Goal: Communication & Community: Participate in discussion

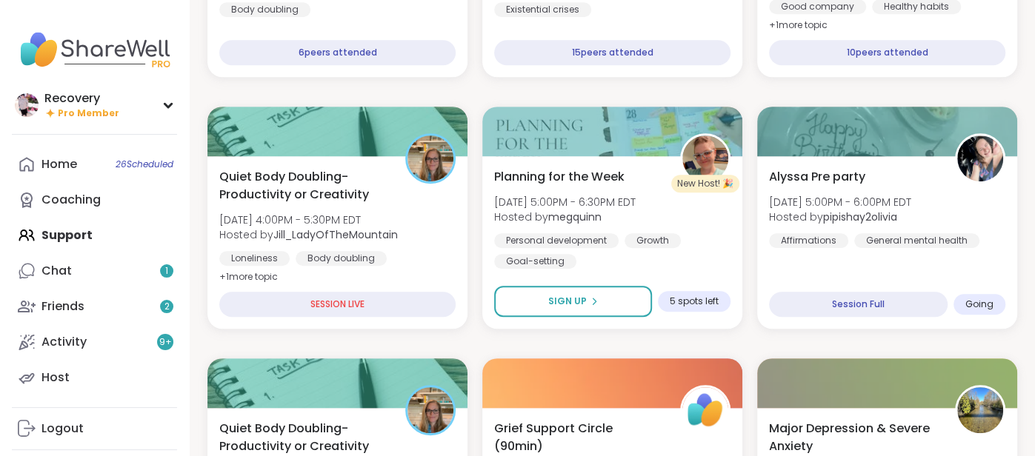
scroll to position [612, 0]
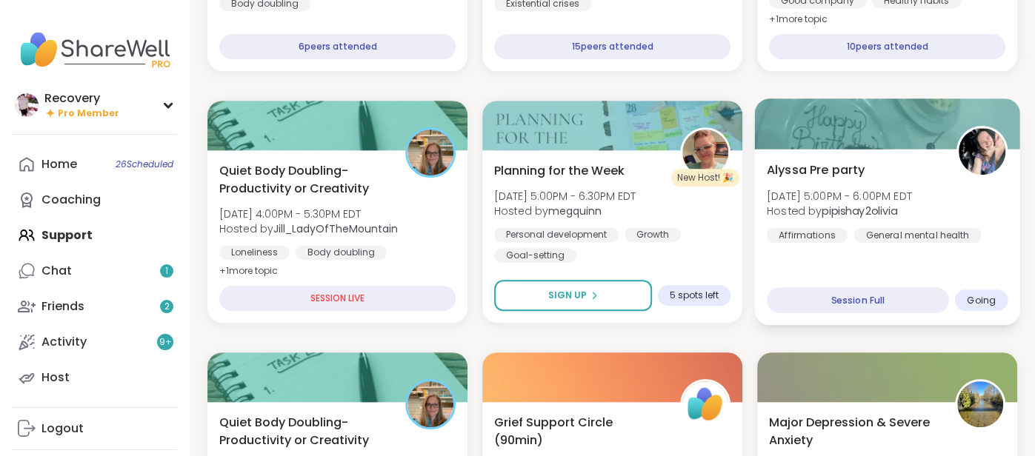
click at [889, 216] on b "pipishay2olivia" at bounding box center [859, 211] width 76 height 15
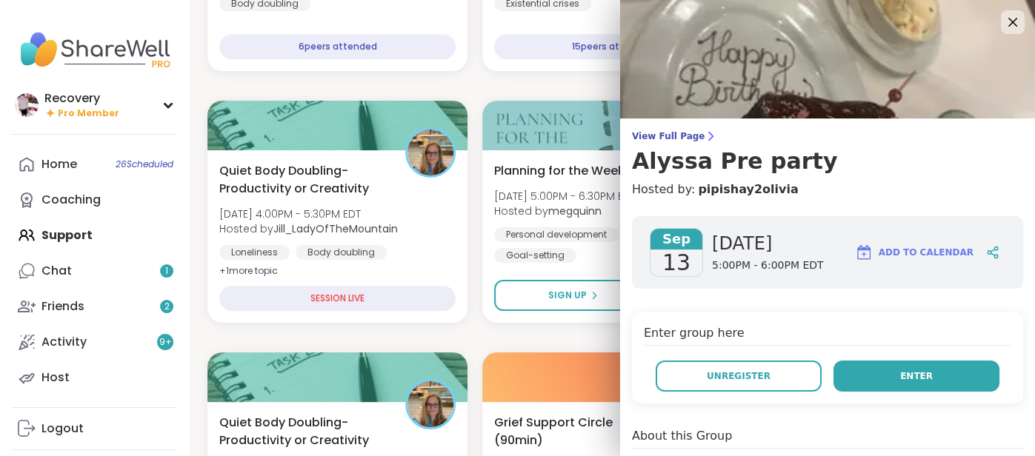
click at [871, 365] on button "Enter" at bounding box center [916, 376] width 166 height 31
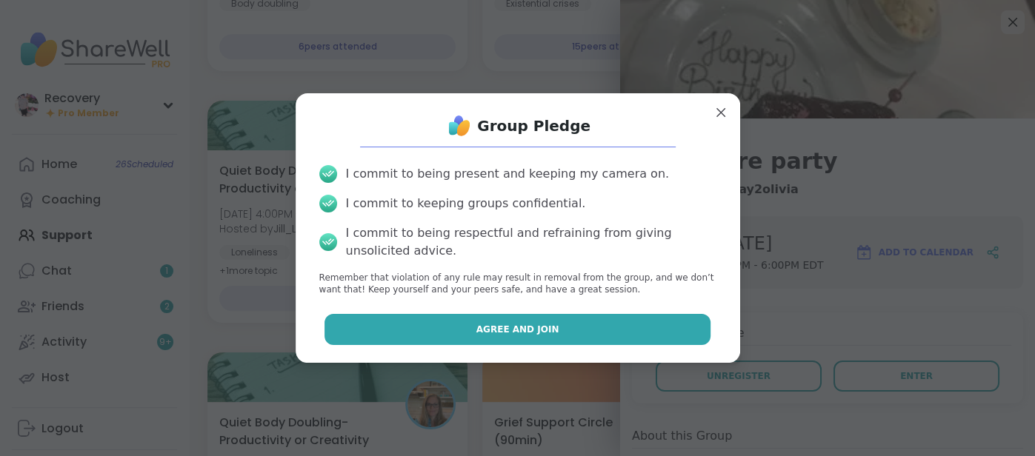
click at [669, 335] on button "Agree and Join" at bounding box center [517, 329] width 386 height 31
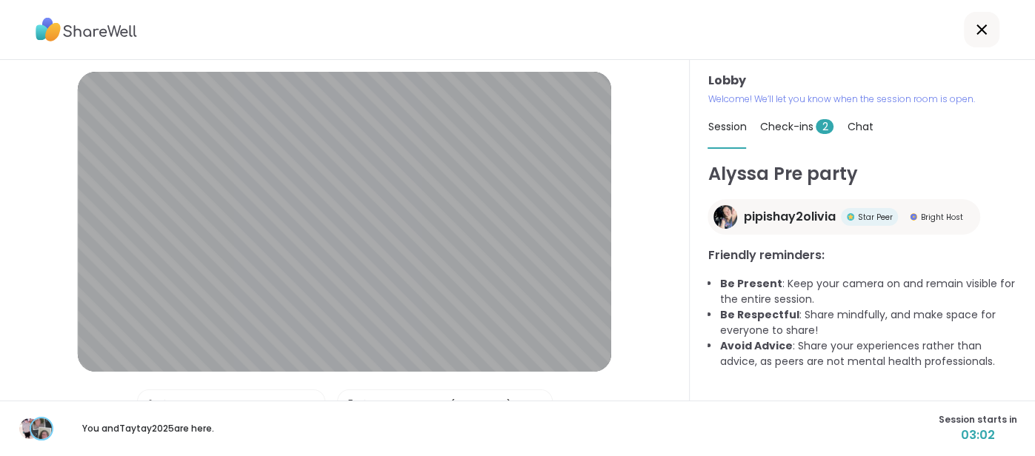
click at [776, 120] on span "Check-ins 2" at bounding box center [796, 126] width 74 height 15
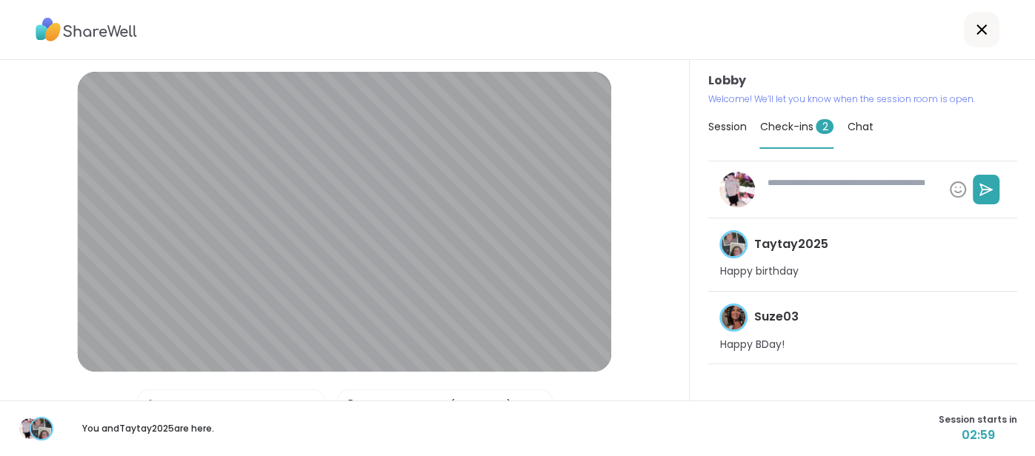
type textarea "*"
click at [715, 136] on div "Session" at bounding box center [726, 126] width 39 height 41
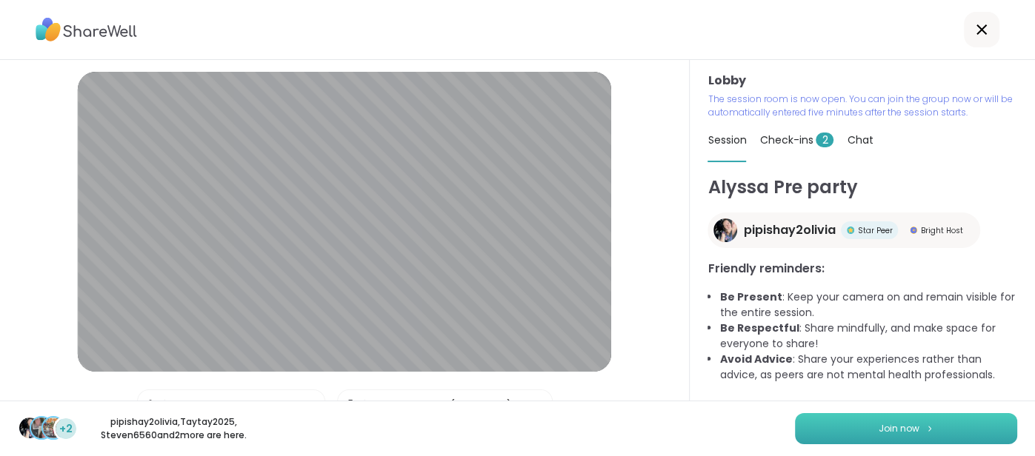
click at [819, 437] on button "Join now" at bounding box center [906, 428] width 222 height 31
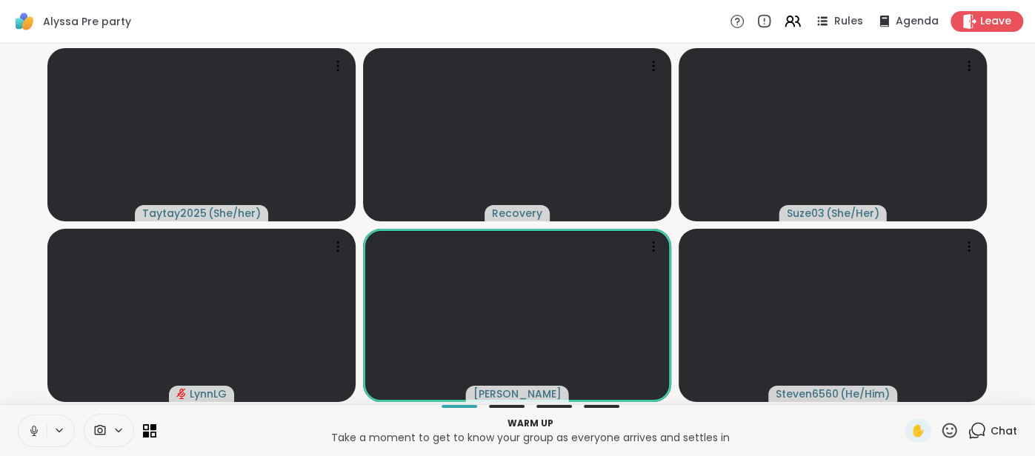
click at [23, 431] on button at bounding box center [33, 430] width 28 height 31
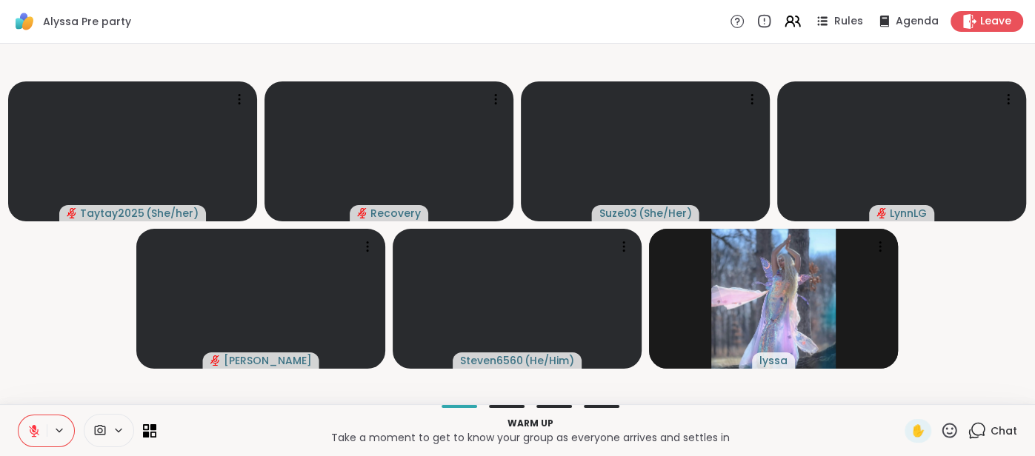
click at [24, 429] on button at bounding box center [33, 430] width 28 height 31
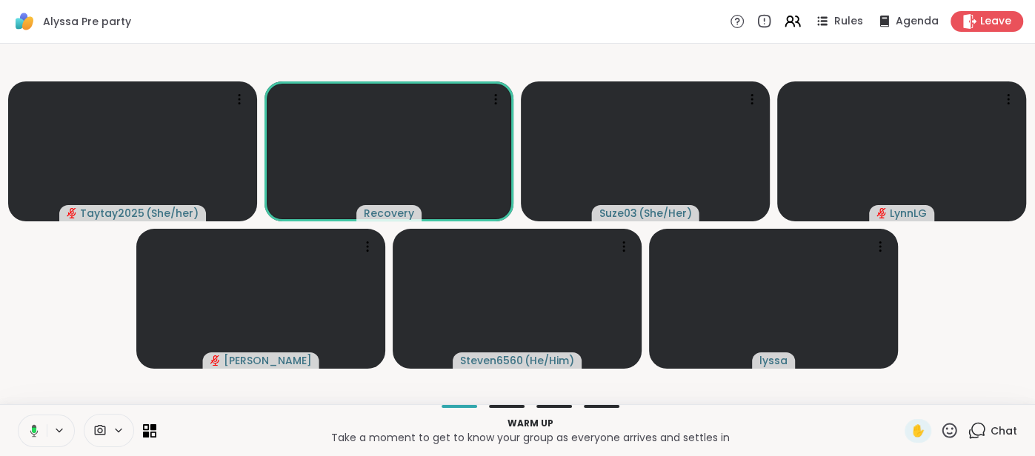
click at [25, 429] on icon at bounding box center [31, 430] width 13 height 13
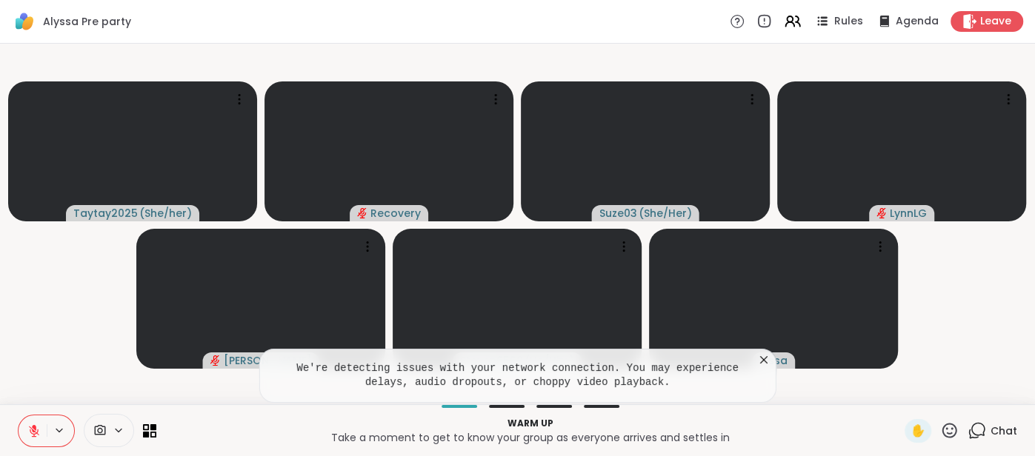
click at [24, 429] on button at bounding box center [33, 430] width 28 height 31
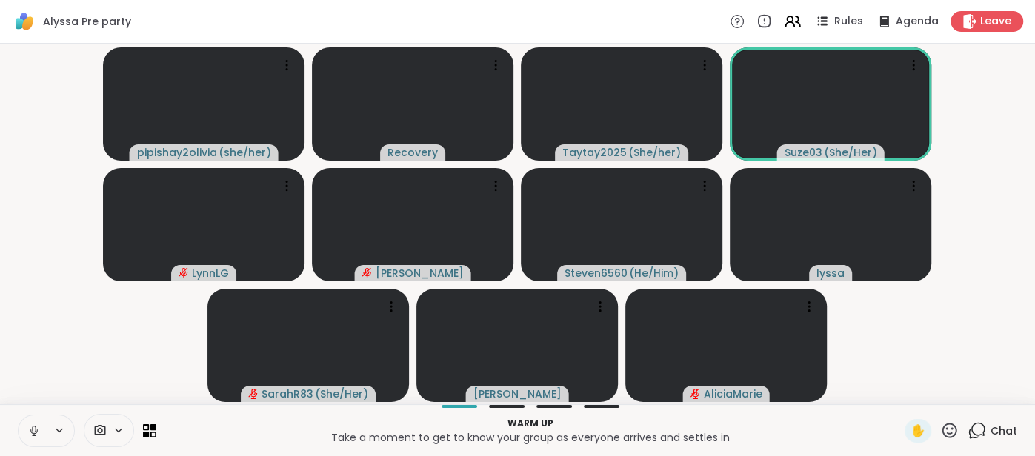
click at [21, 431] on button at bounding box center [33, 430] width 28 height 31
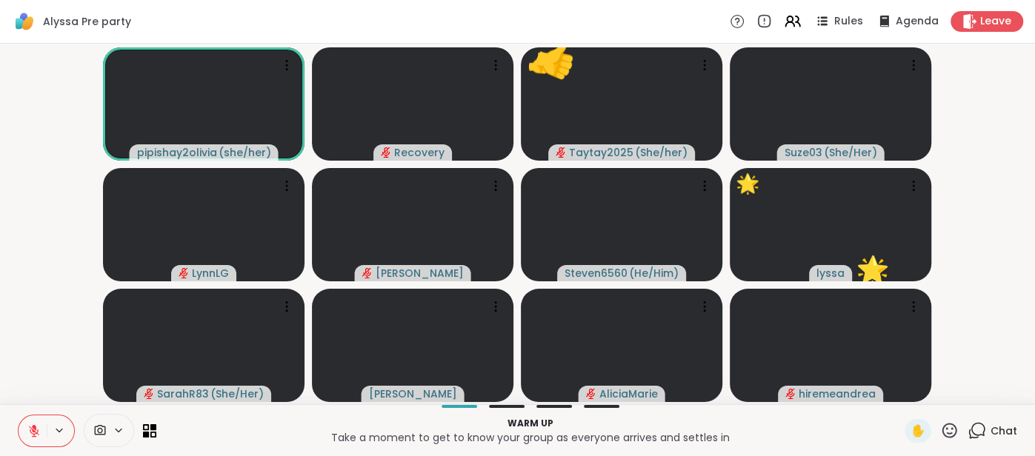
drag, startPoint x: 30, startPoint y: 431, endPoint x: 28, endPoint y: 367, distance: 64.5
click at [28, 367] on div "Alyssa Pre party Rules Agenda Leave pipishay2olivia ( she/her ) Recovery 👍 Tayt…" at bounding box center [517, 228] width 1035 height 456
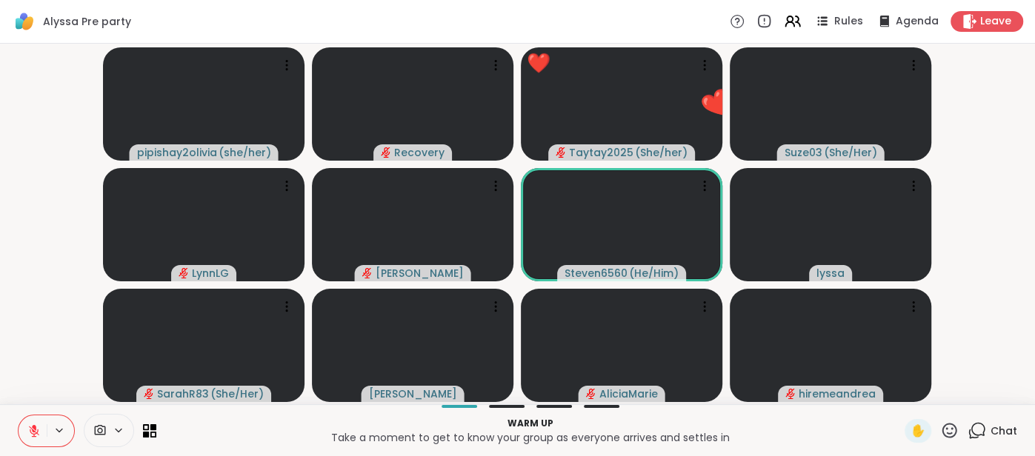
click at [24, 430] on button at bounding box center [33, 430] width 28 height 31
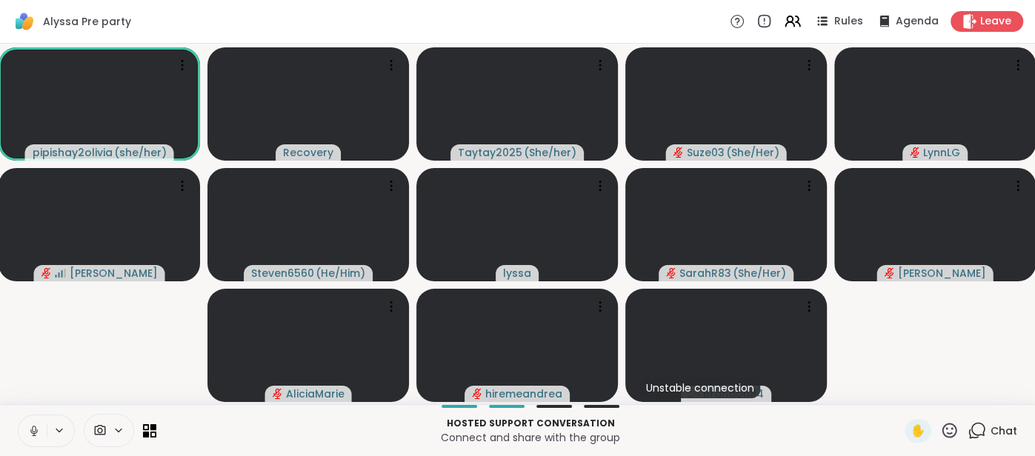
click at [56, 381] on video-player-container "pipishay2olivia ( she/her ) Recovery Taytay2025 ( She/her ) Suze03 ( She/Her ) …" at bounding box center [517, 224] width 1017 height 349
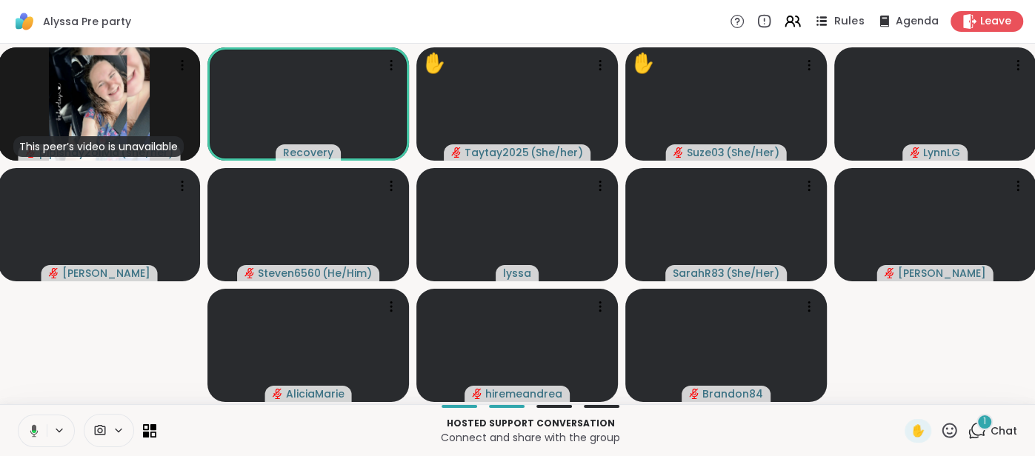
click at [851, 23] on span "Rules" at bounding box center [849, 22] width 30 height 16
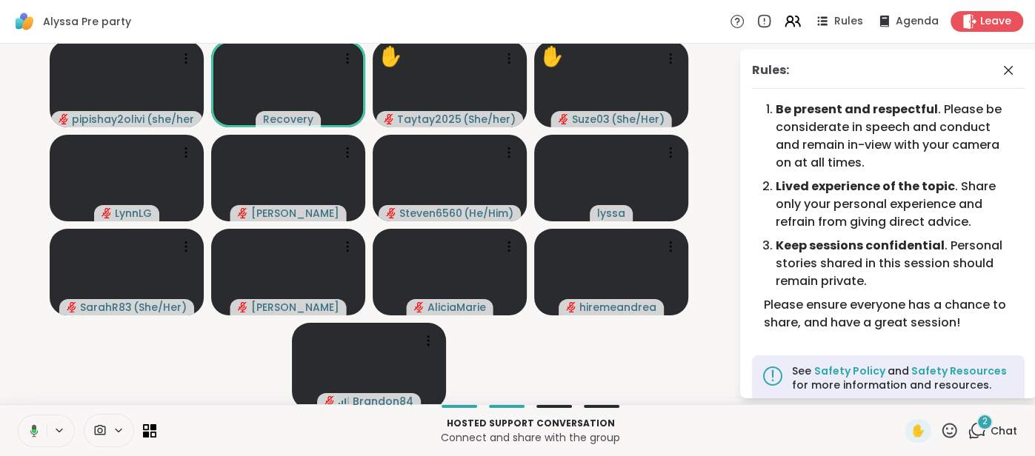
drag, startPoint x: 978, startPoint y: 10, endPoint x: 809, endPoint y: -64, distance: 185.3
click at [809, 0] on html "Alyssa Pre party Rules Agenda Leave pipishay2olivia ( she/her ) Recovery ✋ Tayt…" at bounding box center [517, 228] width 1035 height 456
click at [1007, 72] on icon at bounding box center [1008, 70] width 18 height 18
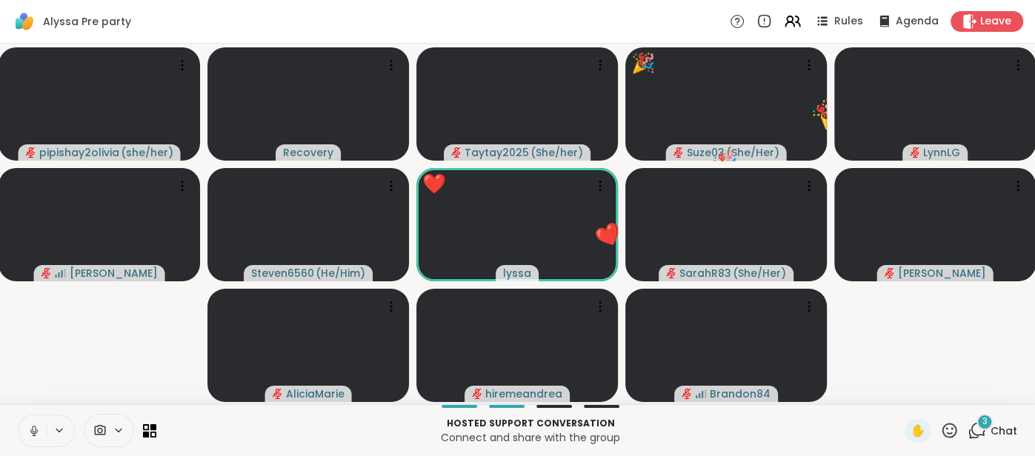
click at [950, 430] on icon at bounding box center [949, 430] width 19 height 19
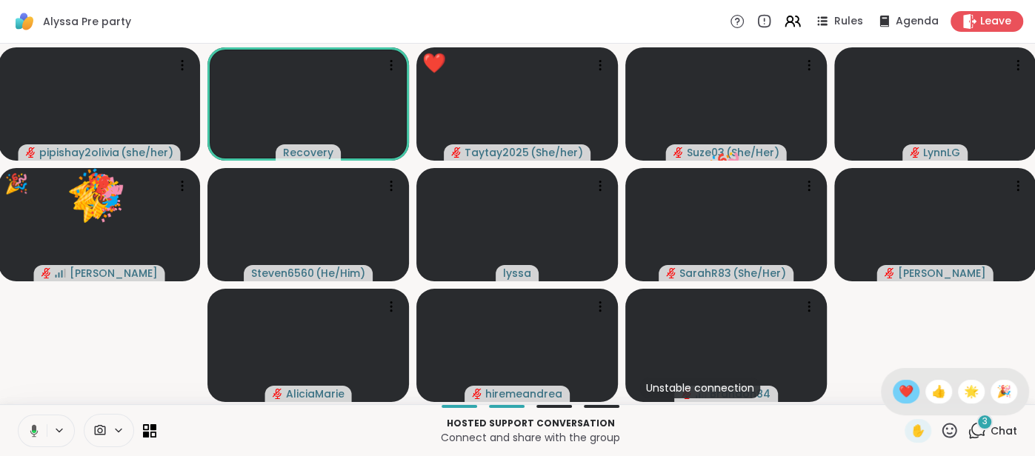
click at [897, 392] on div "❤️" at bounding box center [905, 392] width 27 height 24
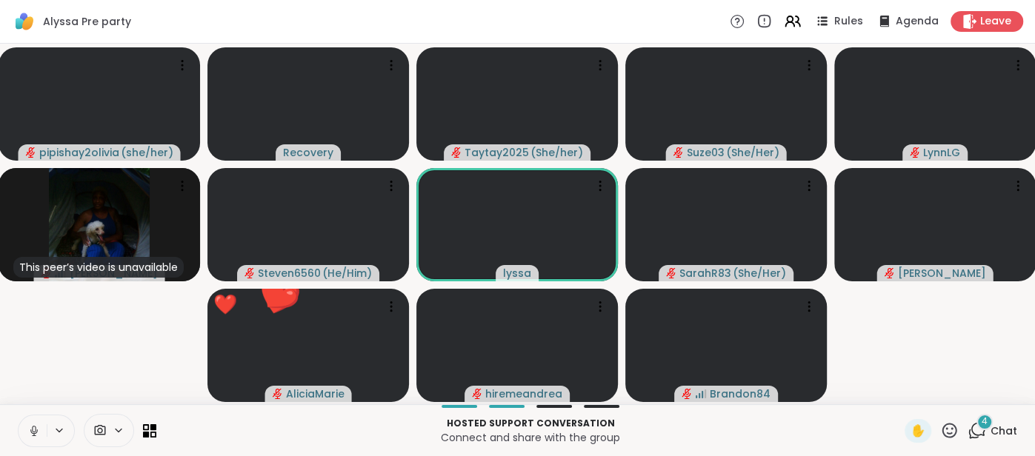
click at [946, 427] on icon at bounding box center [949, 430] width 19 height 19
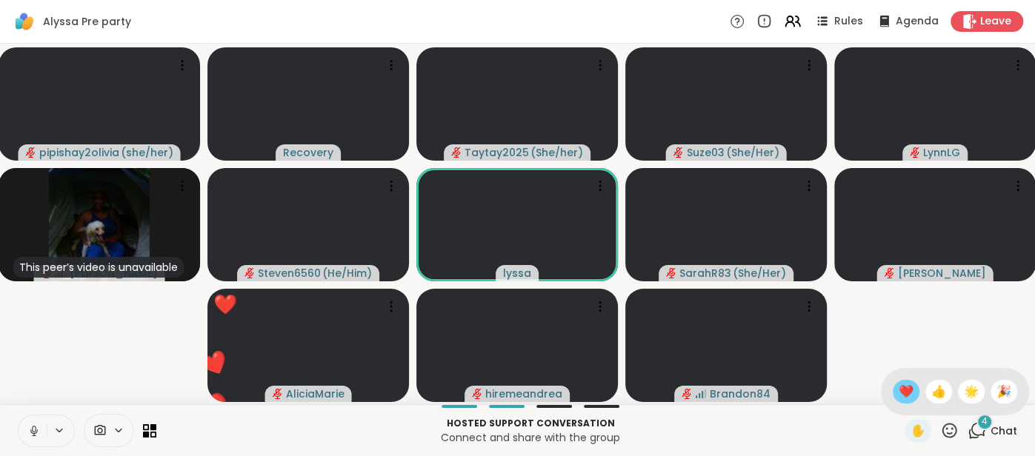
click at [902, 400] on span "❤️" at bounding box center [905, 392] width 15 height 18
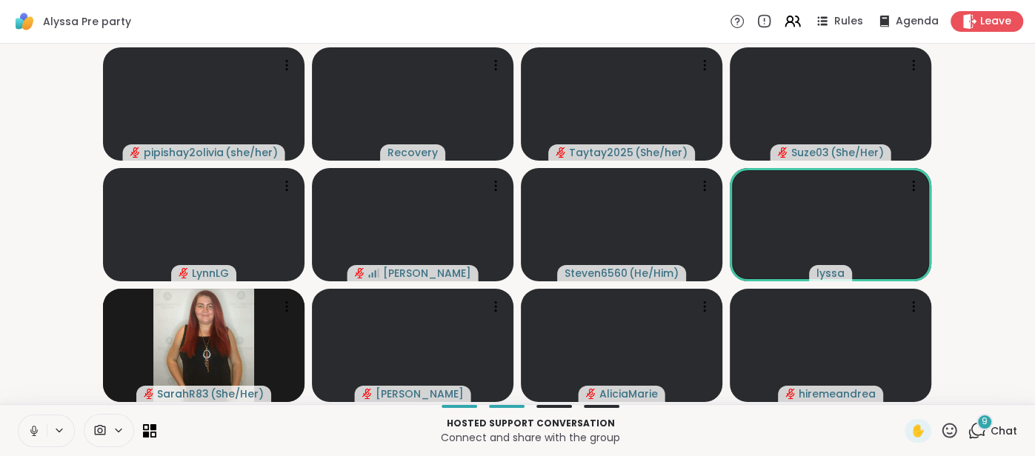
click at [1000, 433] on span "Chat" at bounding box center [1003, 431] width 27 height 15
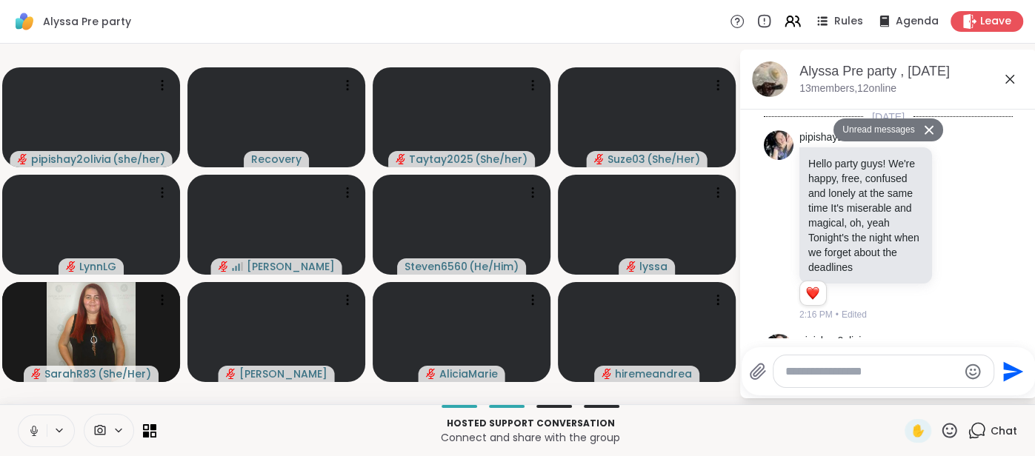
scroll to position [2048, 0]
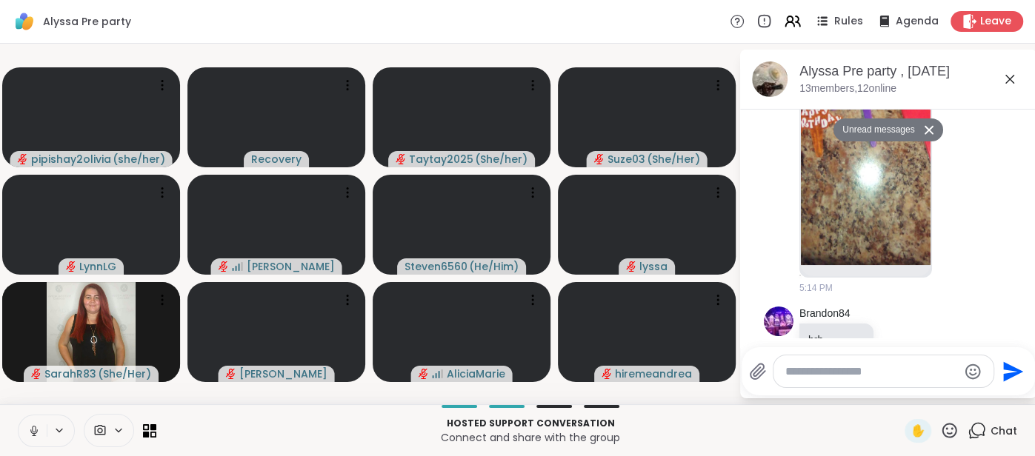
click at [1009, 80] on icon at bounding box center [1009, 79] width 18 height 18
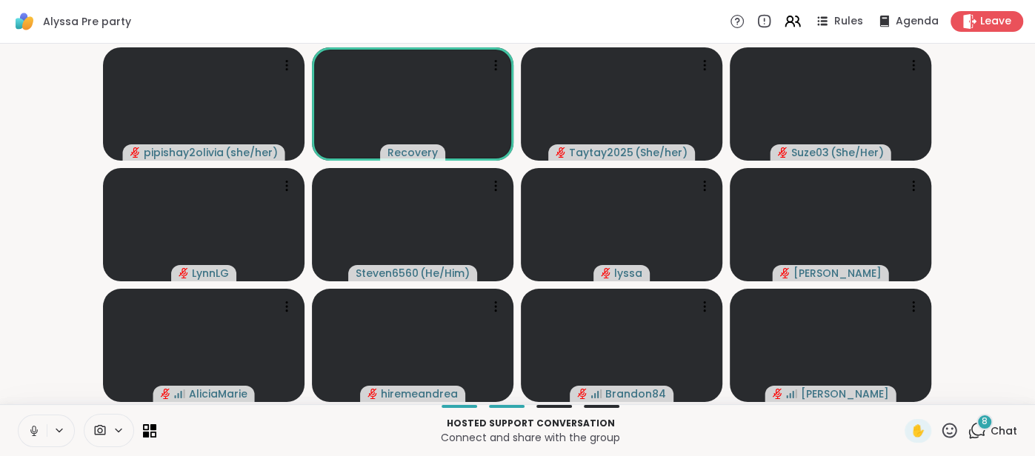
click at [24, 427] on button at bounding box center [33, 430] width 28 height 31
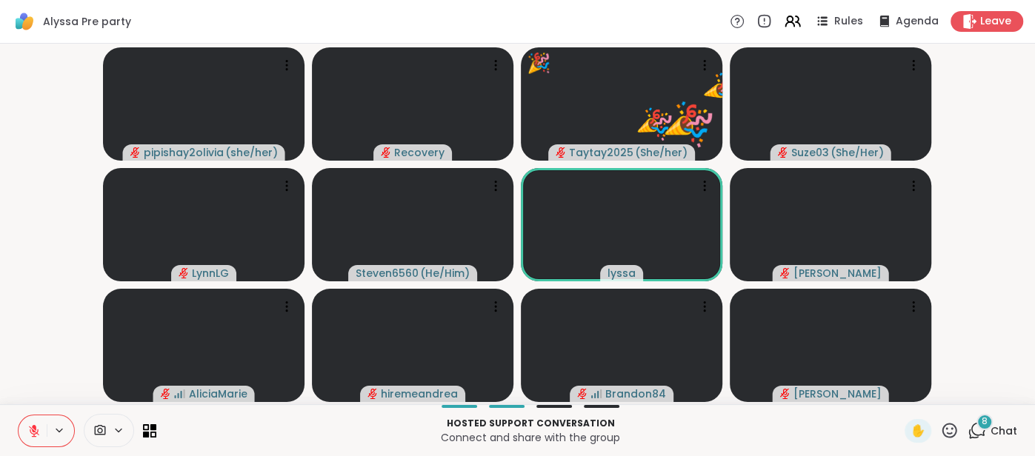
click at [36, 418] on button at bounding box center [33, 430] width 28 height 31
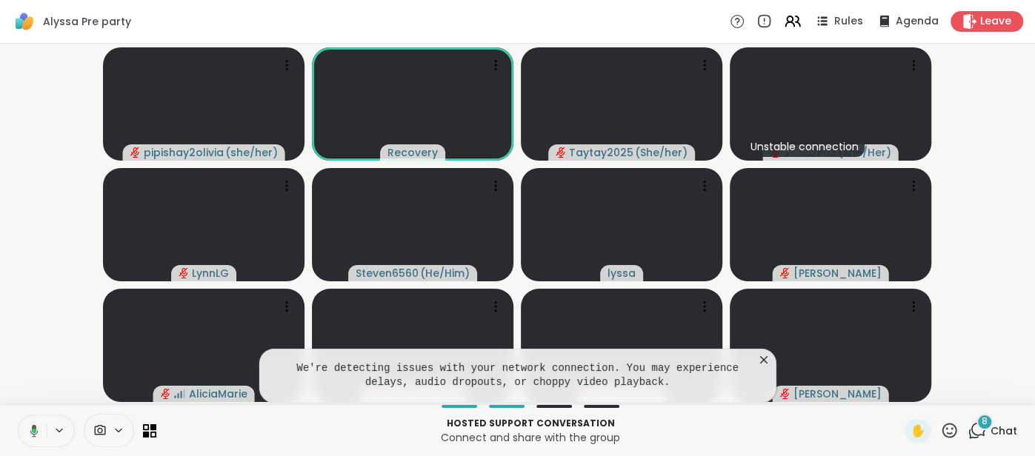
click at [763, 361] on icon at bounding box center [763, 359] width 7 height 7
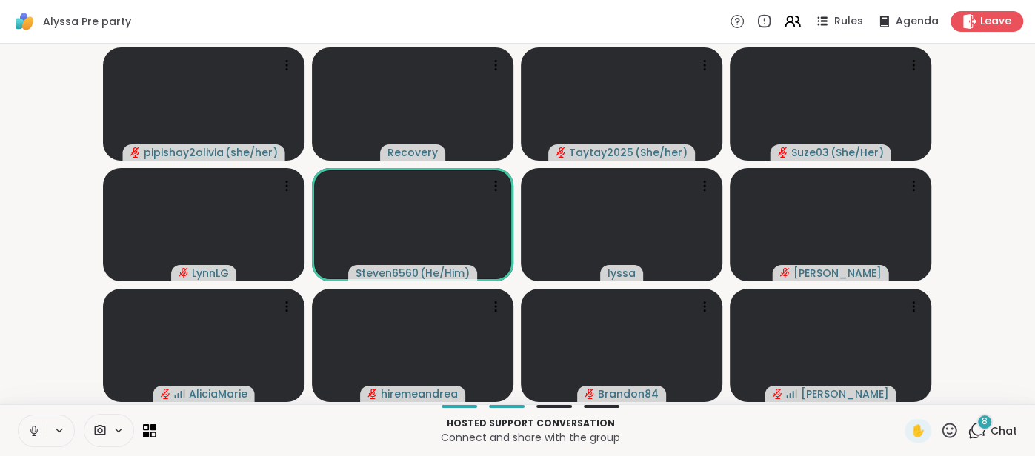
click at [997, 428] on span "Chat" at bounding box center [1003, 431] width 27 height 15
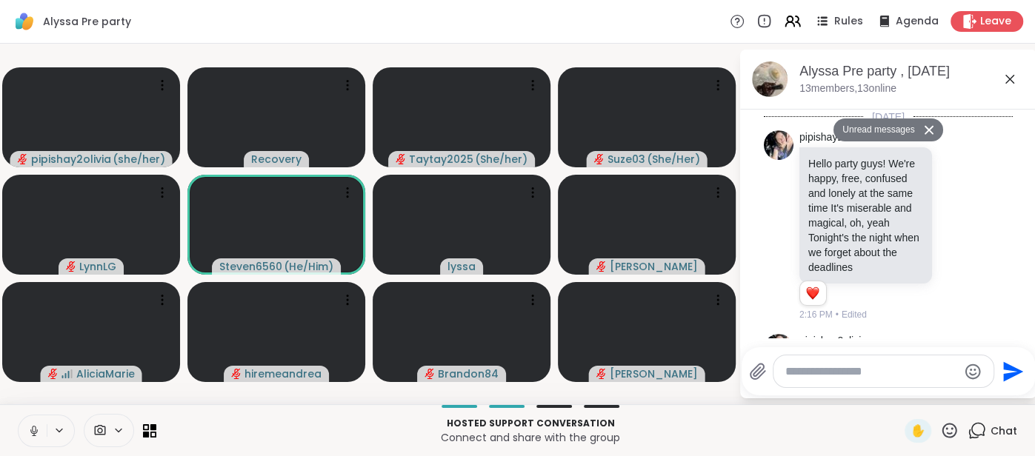
scroll to position [3162, 0]
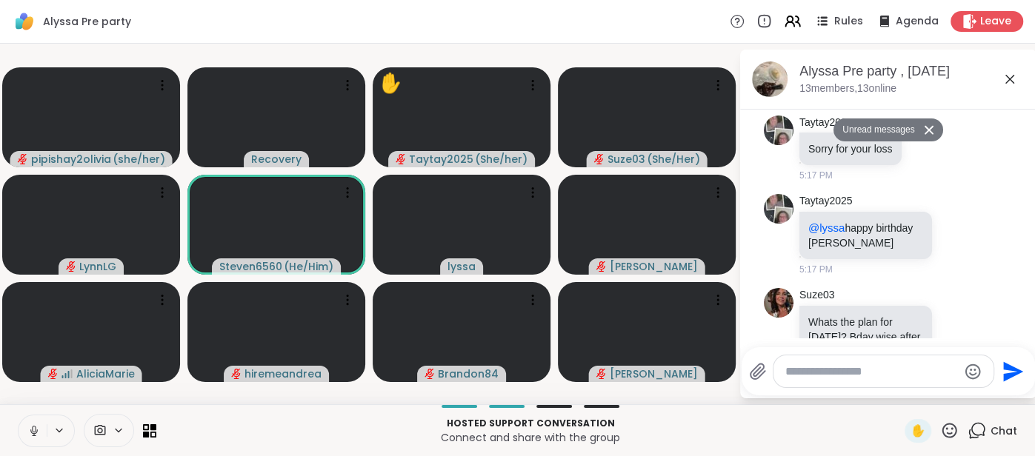
click at [1008, 83] on icon at bounding box center [1009, 79] width 18 height 18
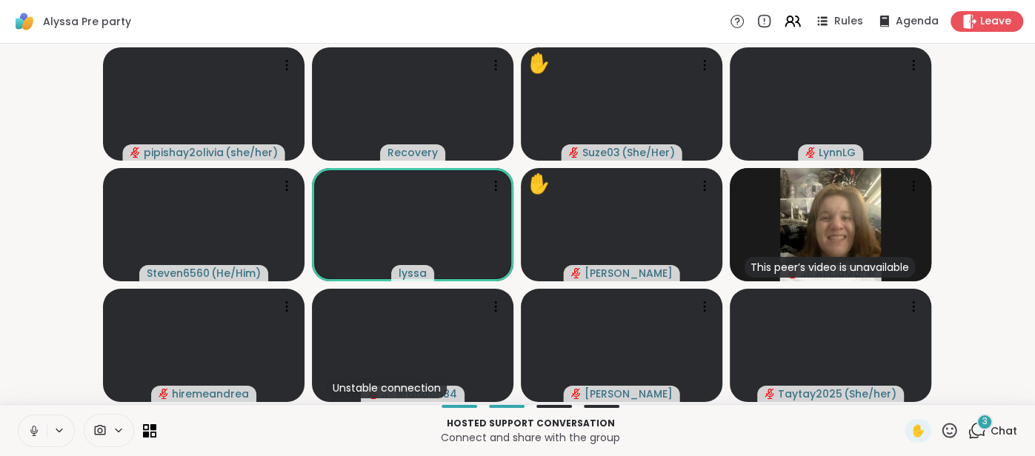
click at [1003, 425] on span "Chat" at bounding box center [1003, 431] width 27 height 15
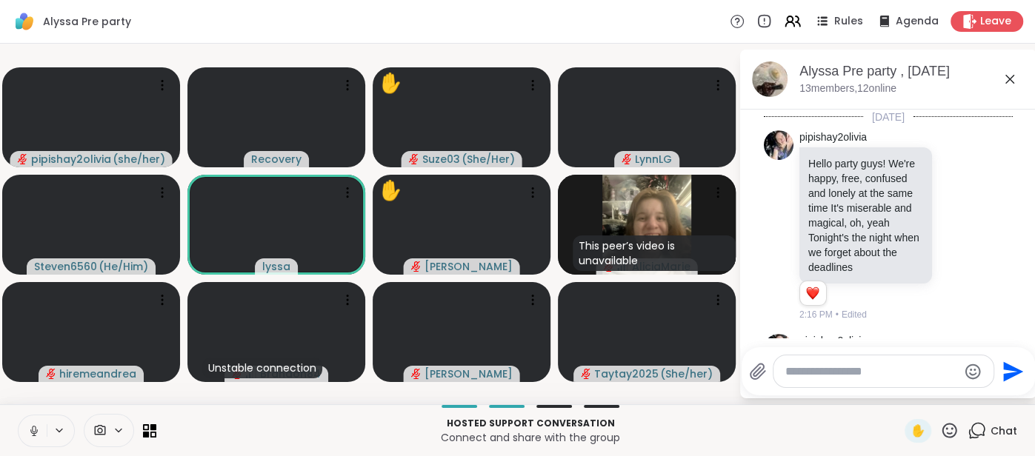
scroll to position [3469, 0]
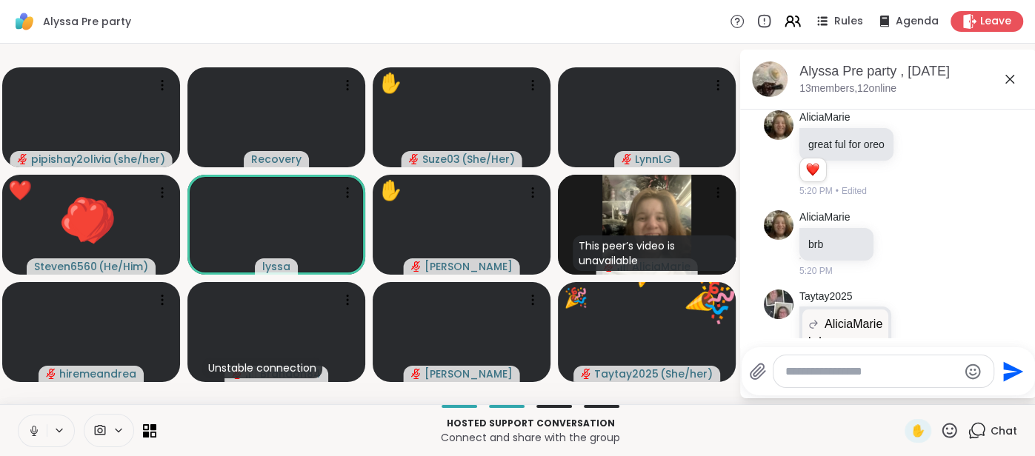
click at [1005, 84] on icon at bounding box center [1009, 79] width 18 height 18
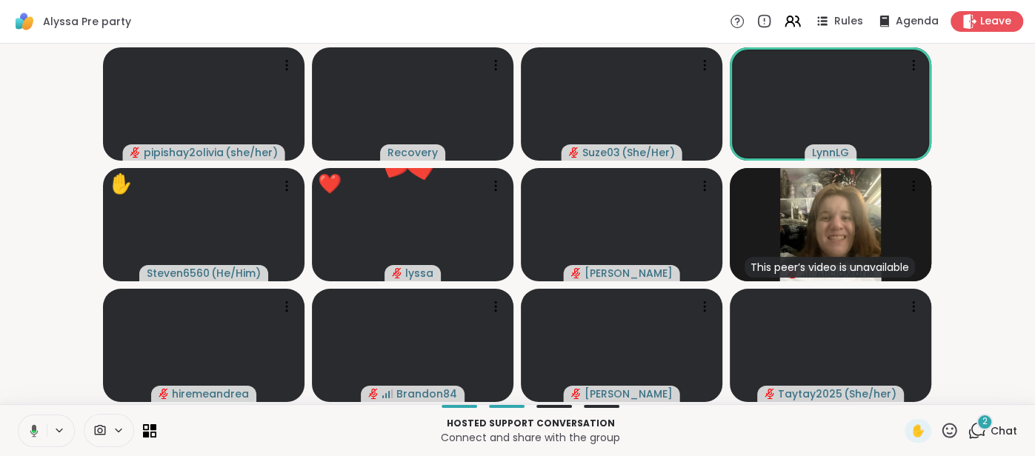
click at [707, 427] on p "Hosted support conversation" at bounding box center [530, 423] width 730 height 13
click at [951, 430] on icon at bounding box center [949, 430] width 15 height 15
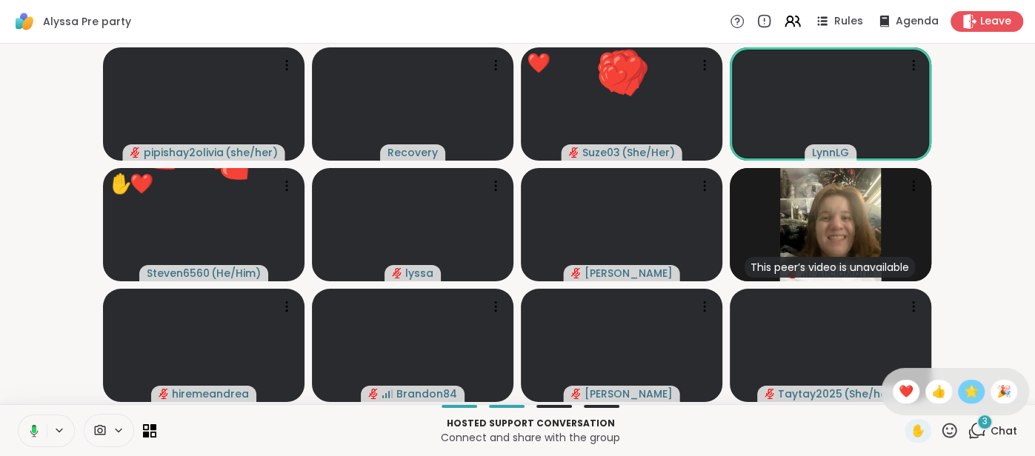
click at [970, 401] on div "🌟" at bounding box center [970, 392] width 27 height 24
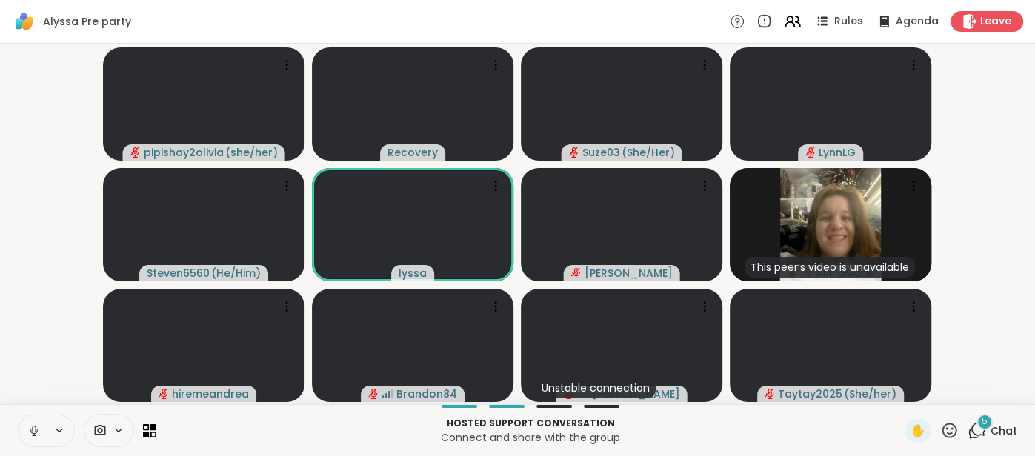
click at [51, 288] on video-player-container "pipishay2olivia ( she/her ) Recovery Suze03 ( She/Her ) LynnLG Steven6560 ( He/…" at bounding box center [517, 224] width 1017 height 349
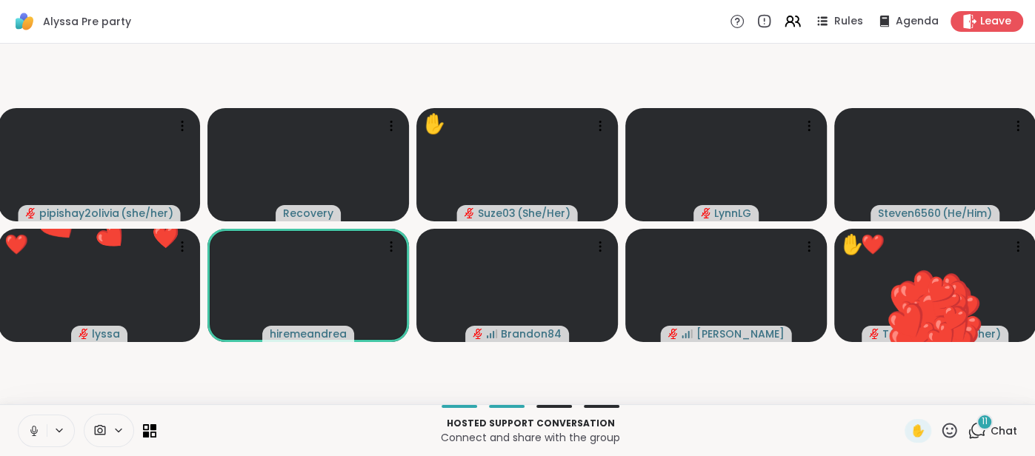
click at [24, 424] on button at bounding box center [33, 430] width 28 height 31
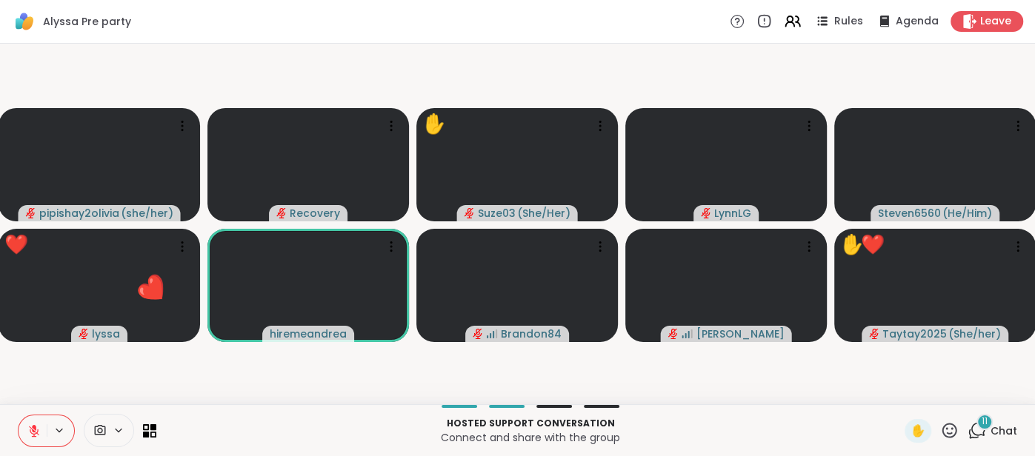
click at [30, 430] on icon at bounding box center [34, 431] width 10 height 10
click at [30, 430] on icon at bounding box center [33, 430] width 13 height 13
click at [30, 425] on icon at bounding box center [33, 430] width 13 height 13
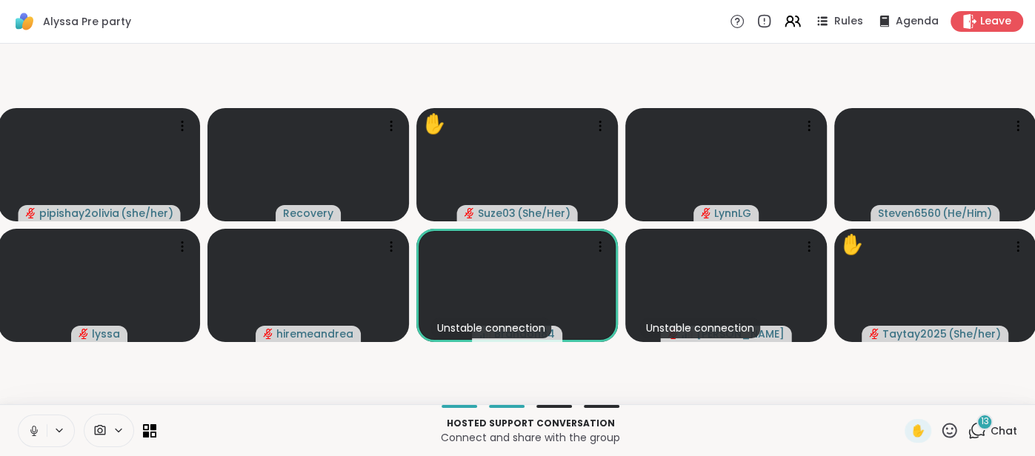
click at [22, 424] on button at bounding box center [33, 430] width 28 height 31
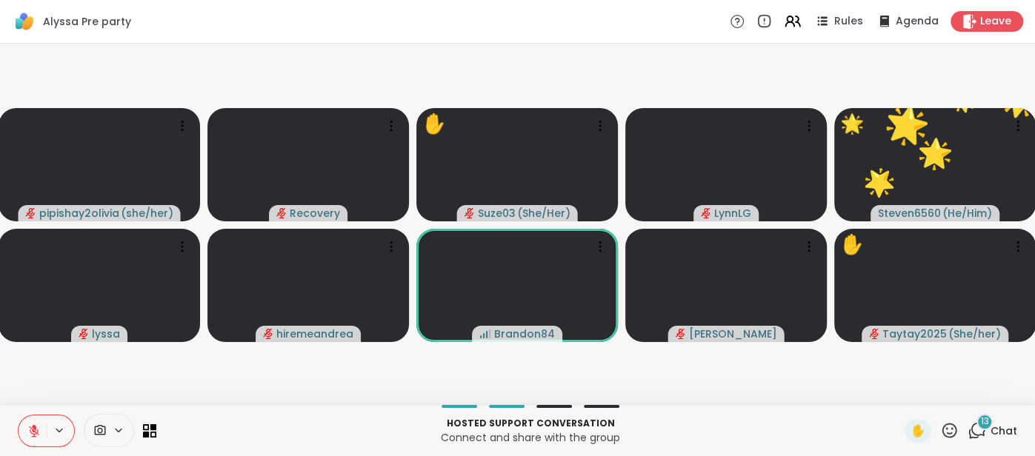
click at [29, 424] on button at bounding box center [33, 430] width 28 height 31
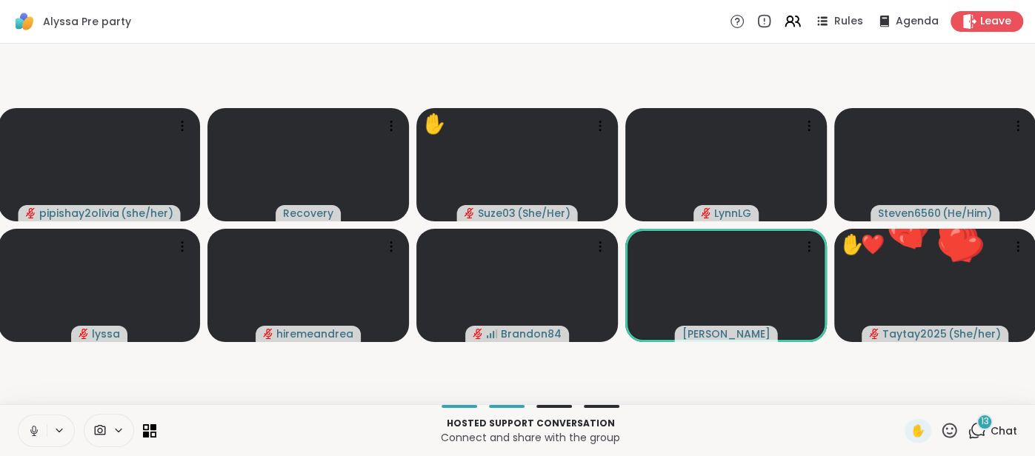
click at [26, 427] on button at bounding box center [33, 430] width 28 height 31
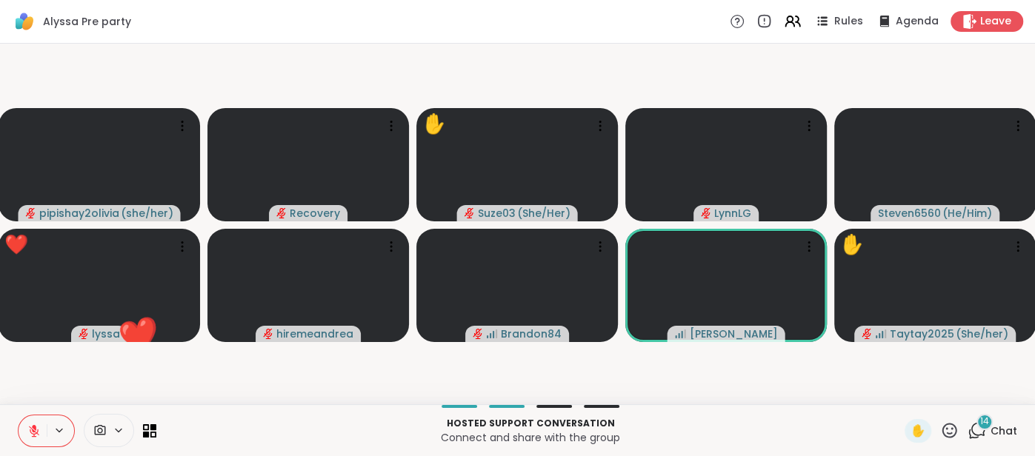
click at [28, 425] on icon at bounding box center [33, 430] width 13 height 13
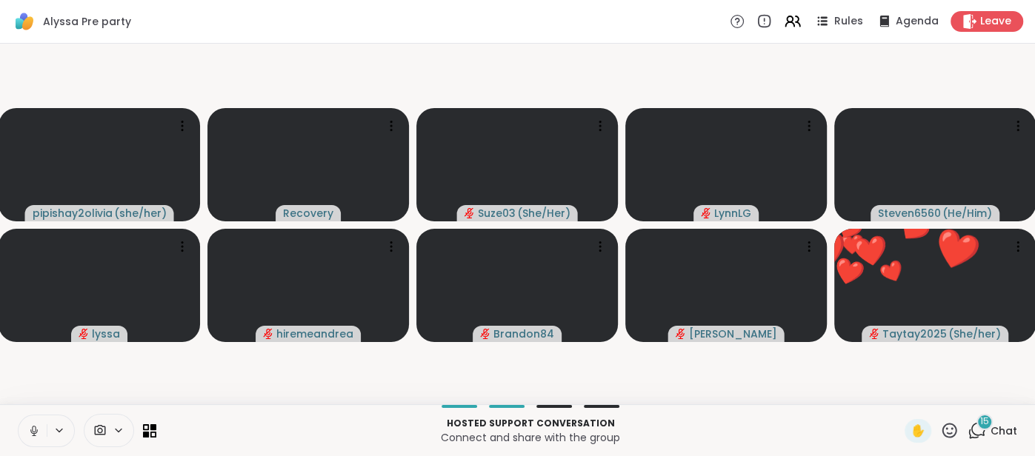
click at [29, 424] on icon at bounding box center [33, 430] width 13 height 13
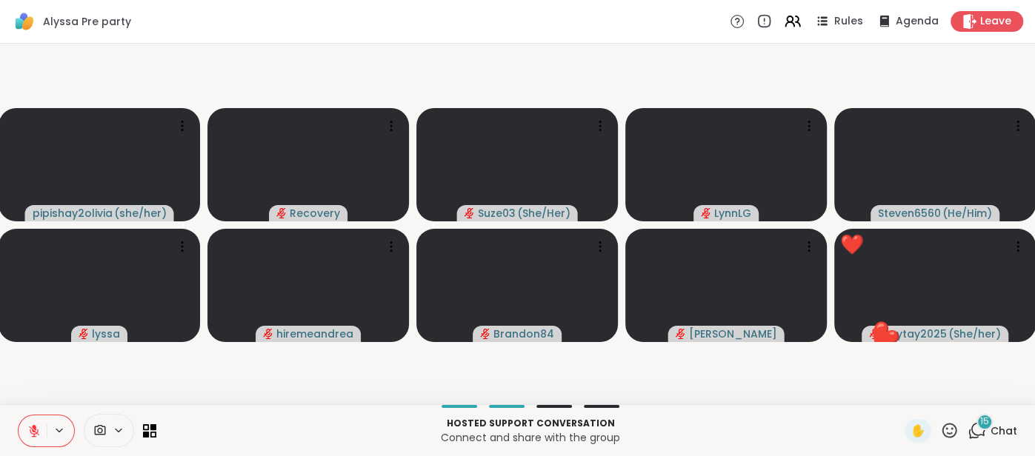
click at [24, 425] on button at bounding box center [33, 430] width 28 height 31
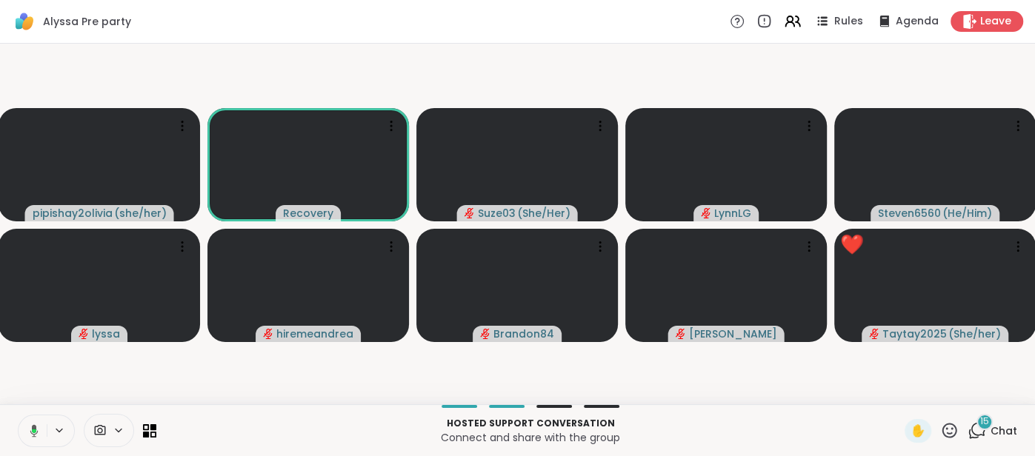
click at [25, 425] on icon at bounding box center [31, 430] width 13 height 13
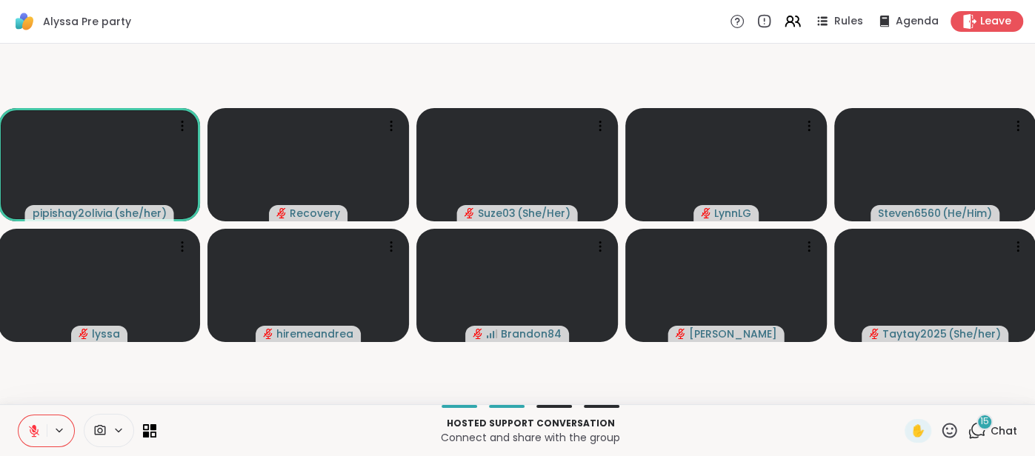
click at [944, 430] on icon at bounding box center [949, 430] width 19 height 19
click at [969, 402] on div "🌟" at bounding box center [970, 392] width 27 height 24
click at [997, 433] on span "Chat" at bounding box center [1003, 431] width 27 height 15
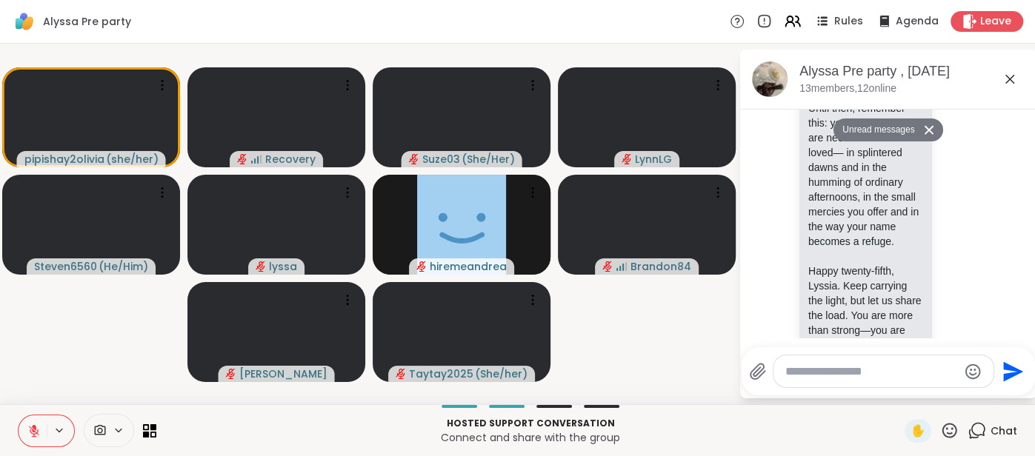
scroll to position [7593, 0]
click at [909, 448] on div "1 1" at bounding box center [867, 460] width 136 height 25
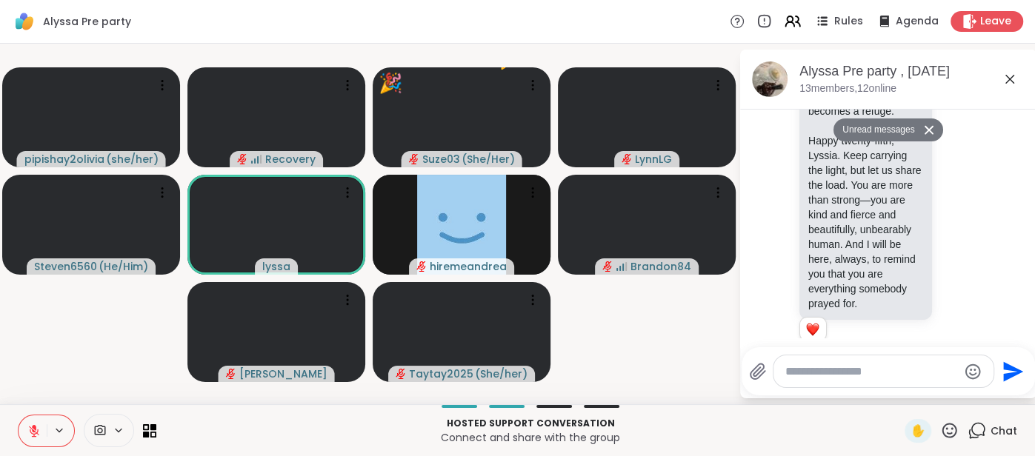
scroll to position [7737, 0]
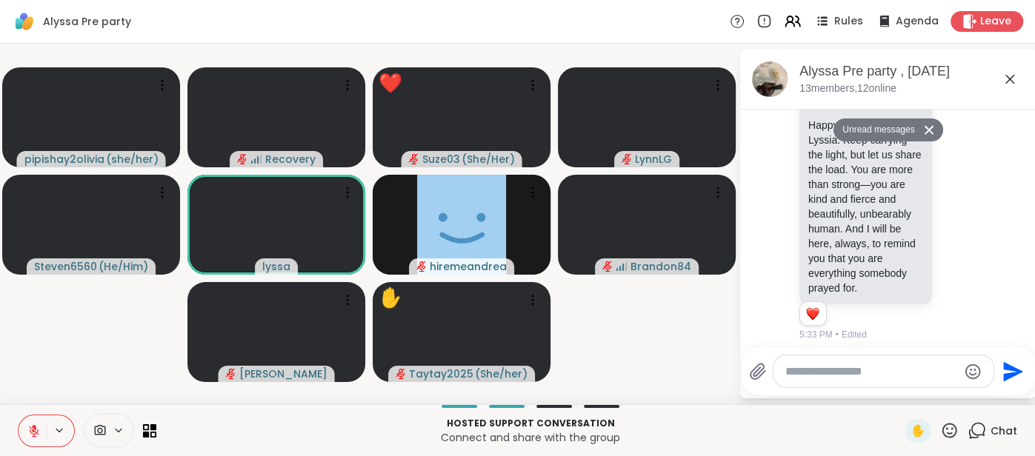
click at [1011, 87] on icon at bounding box center [1009, 79] width 18 height 18
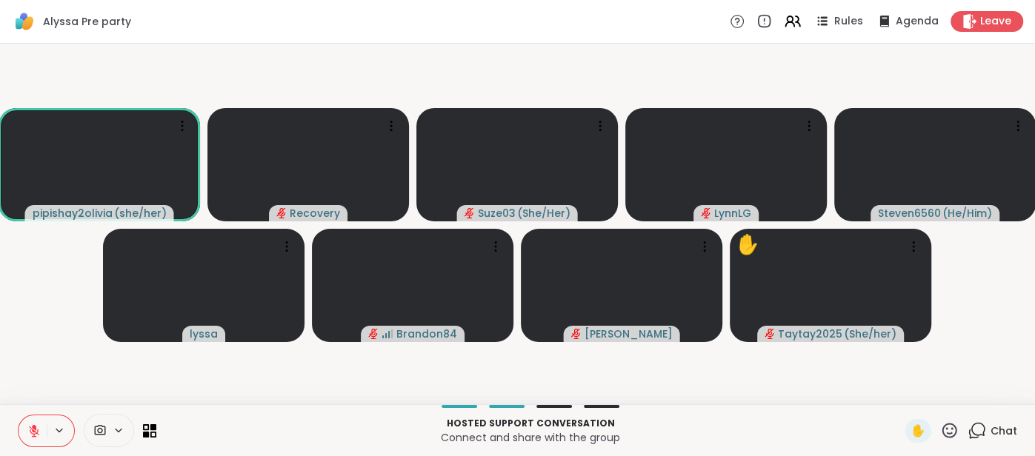
click at [998, 426] on span "Chat" at bounding box center [1003, 431] width 27 height 15
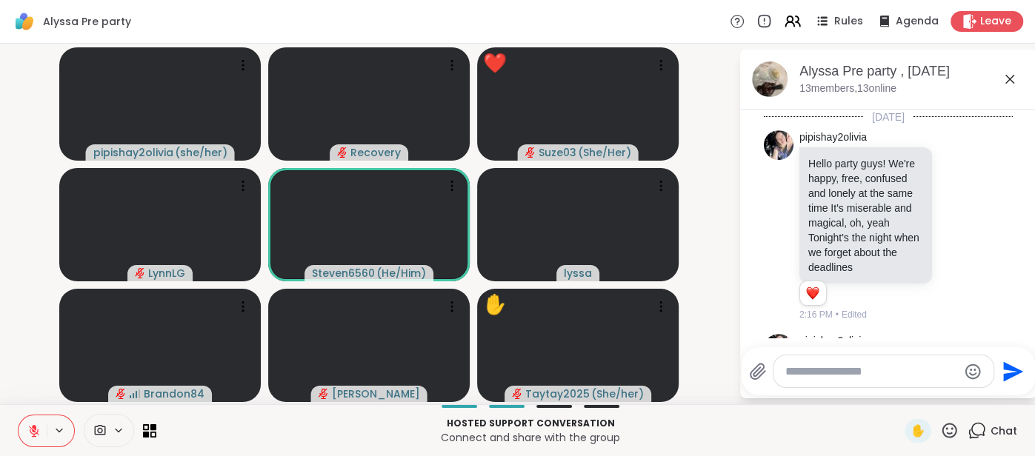
scroll to position [7697, 0]
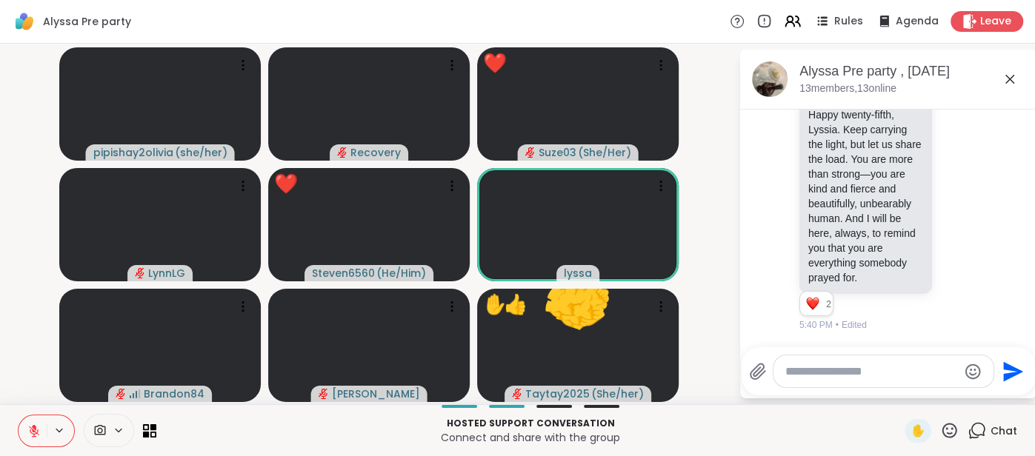
click at [1009, 87] on icon at bounding box center [1009, 79] width 18 height 18
click at [729, 85] on video-player-container "pipishay2olivia ( she/her ) Recovery ❤️ Suze03 ( She/Her ) ❤️ ❤️ ❤️ LynnLG ❤️ S…" at bounding box center [369, 224] width 721 height 349
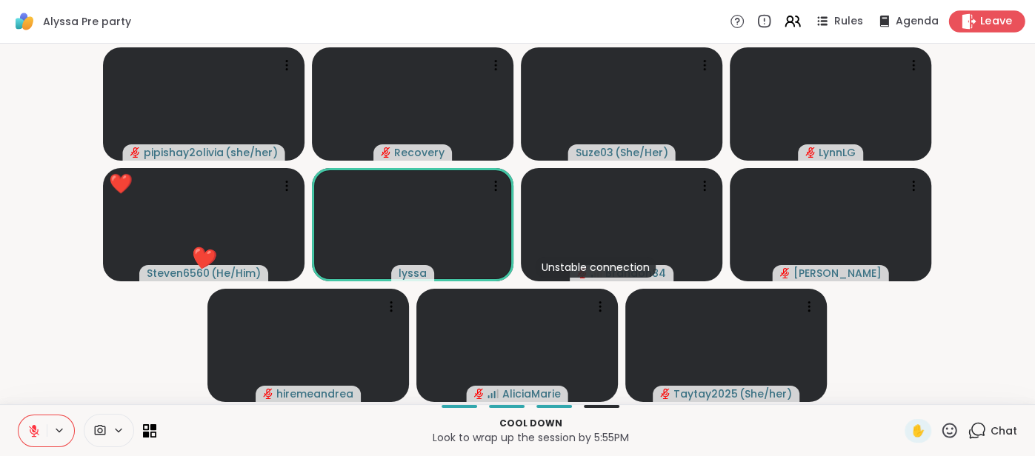
click at [972, 20] on icon at bounding box center [968, 21] width 16 height 16
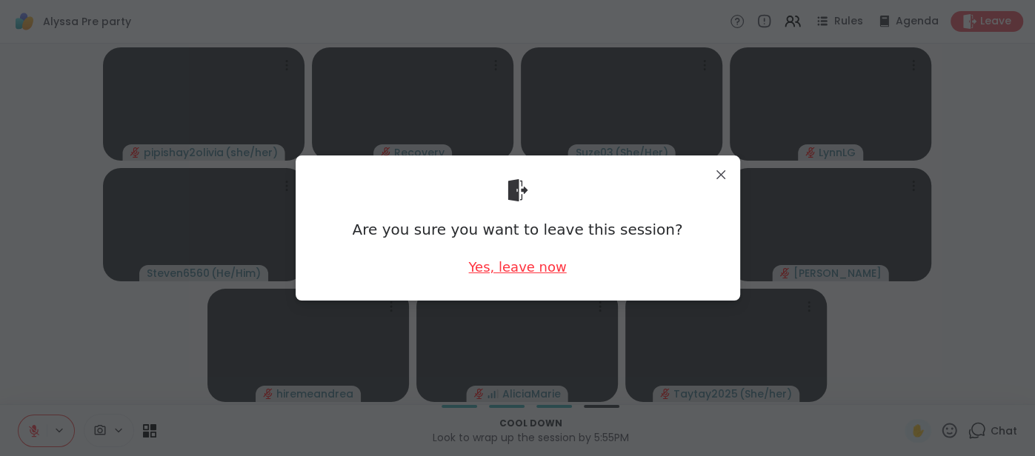
click at [545, 258] on div "Yes, leave now" at bounding box center [517, 267] width 98 height 19
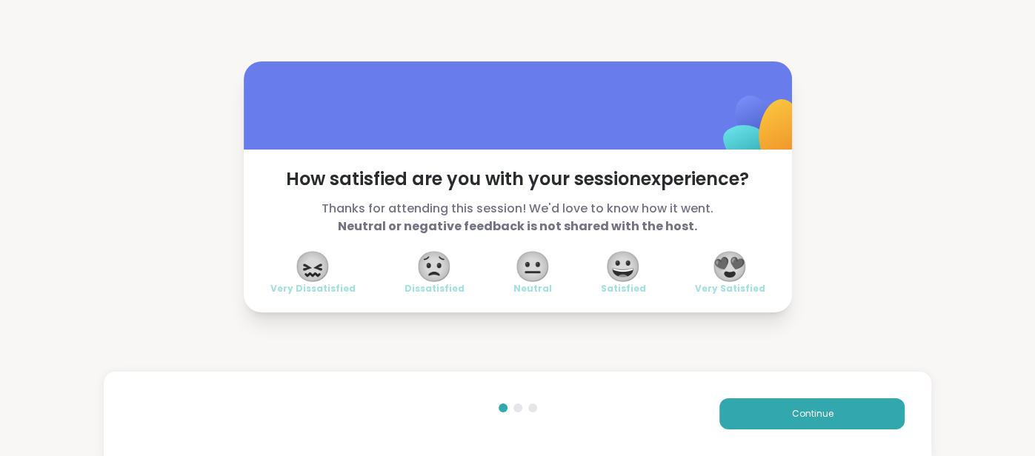
click at [726, 264] on span "😍" at bounding box center [729, 266] width 37 height 27
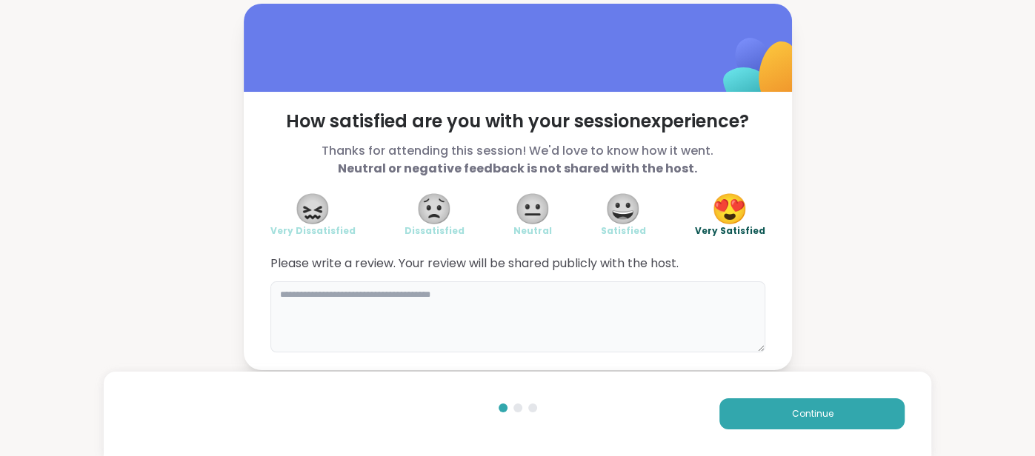
click at [681, 318] on textarea at bounding box center [517, 316] width 495 height 71
click at [681, 318] on textarea "To enrich screen reader interactions, please activate Accessibility in Grammarl…" at bounding box center [517, 316] width 495 height 71
type textarea "**********"
click at [762, 434] on div "Continue" at bounding box center [518, 414] width 828 height 84
click at [761, 432] on div "Continue" at bounding box center [518, 414] width 828 height 84
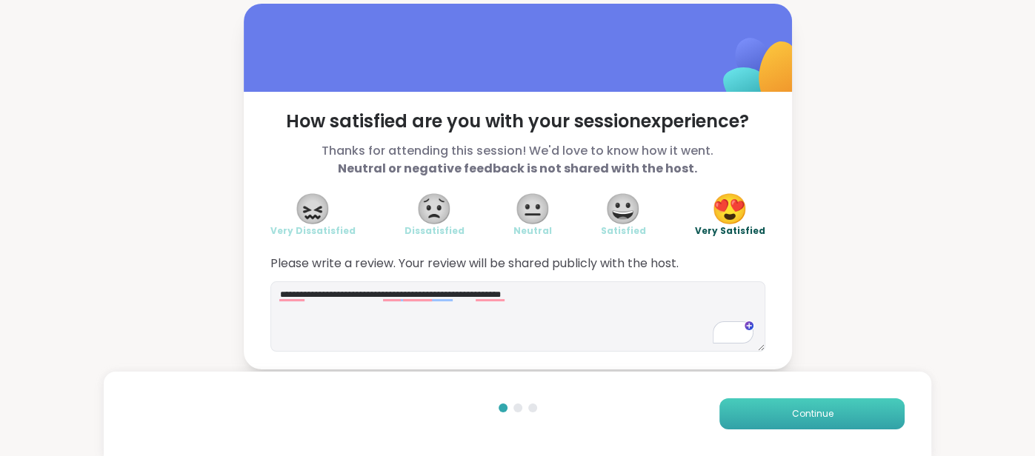
click at [759, 428] on button "Continue" at bounding box center [811, 413] width 185 height 31
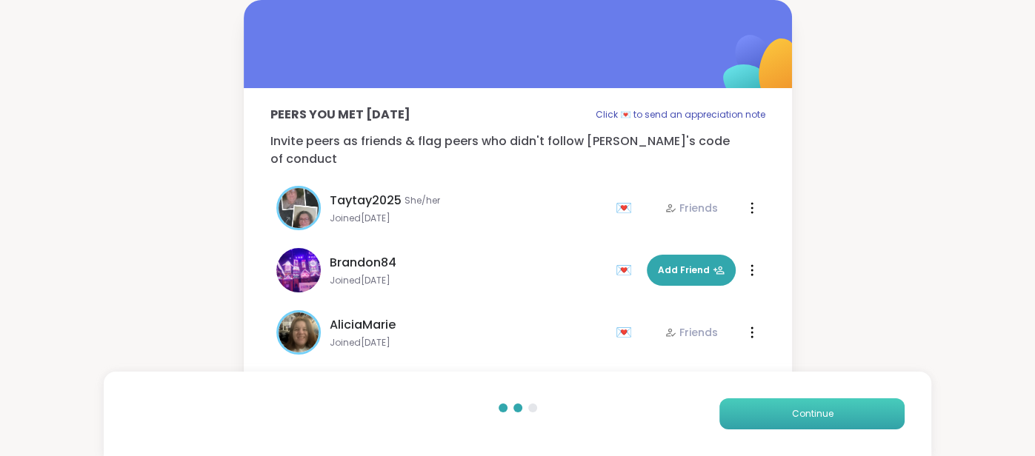
click at [759, 428] on button "Continue" at bounding box center [811, 413] width 185 height 31
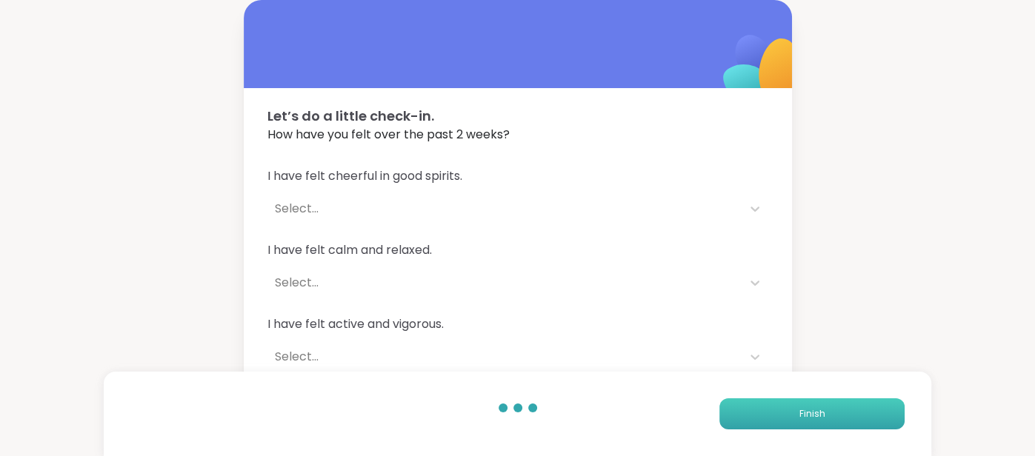
click at [759, 428] on button "Finish" at bounding box center [811, 413] width 185 height 31
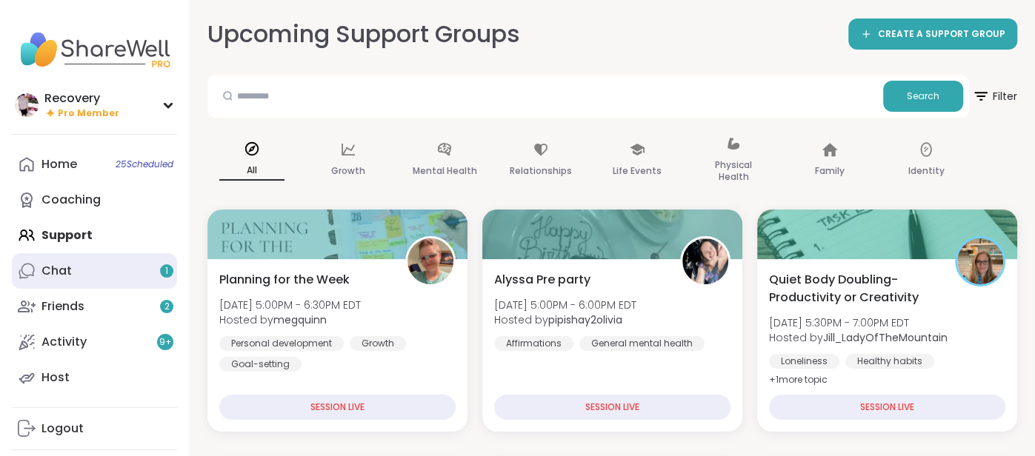
click at [133, 272] on link "Chat 1" at bounding box center [94, 271] width 165 height 36
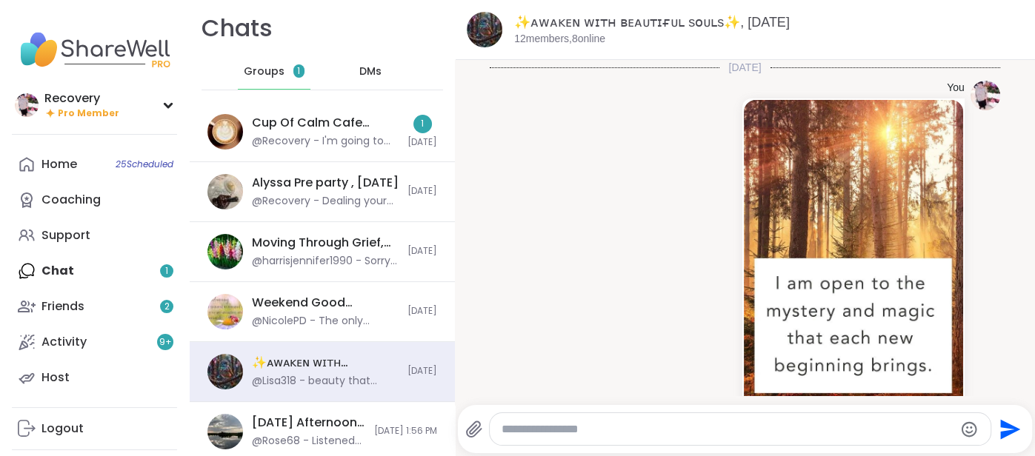
scroll to position [8615, 0]
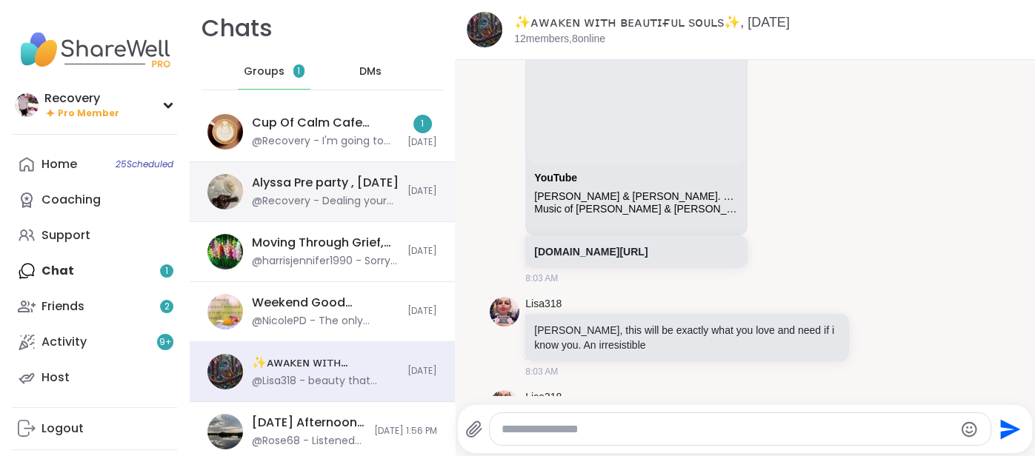
click at [344, 179] on div "Alyssa Pre party , [DATE]" at bounding box center [325, 183] width 147 height 16
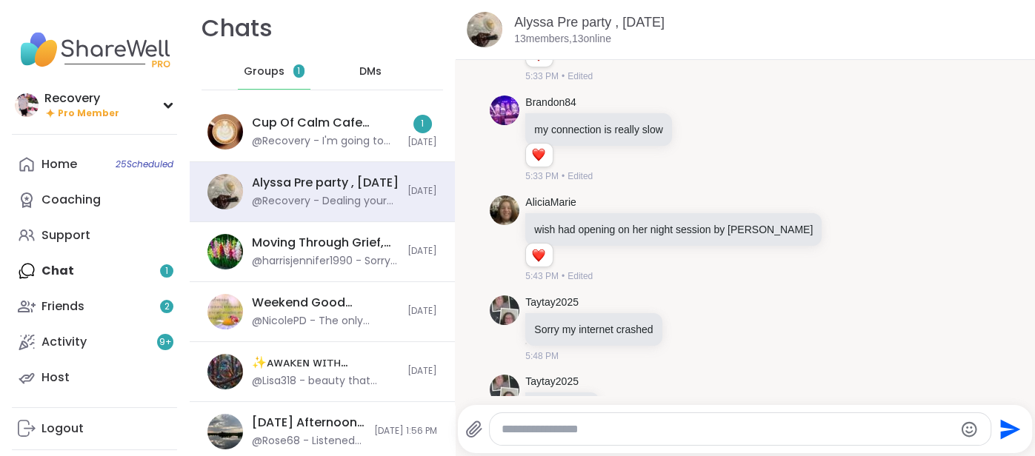
scroll to position [6249, 0]
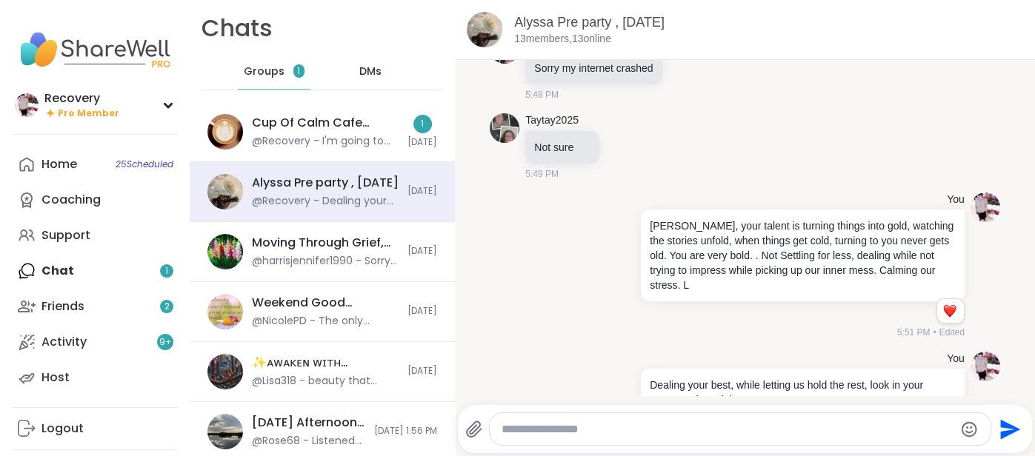
click at [548, 424] on textarea "Type your message" at bounding box center [727, 429] width 452 height 15
type textarea "**********"
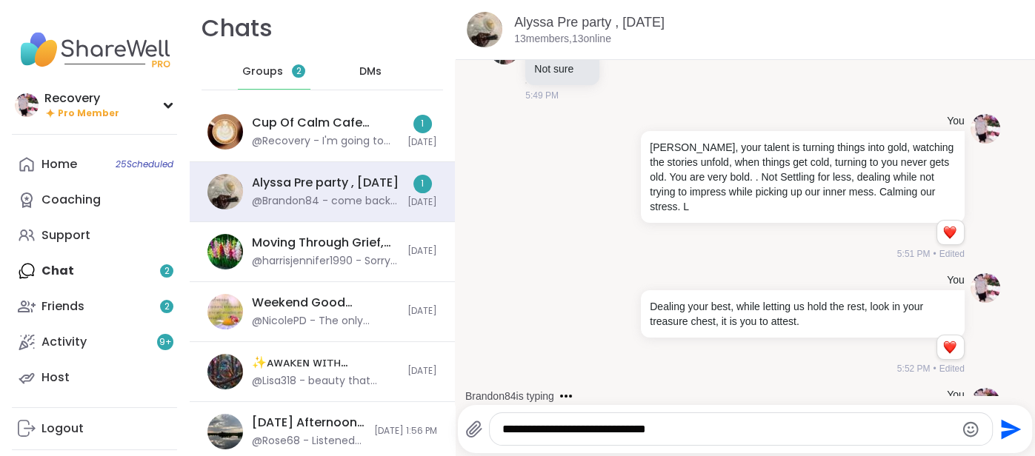
scroll to position [6457, 0]
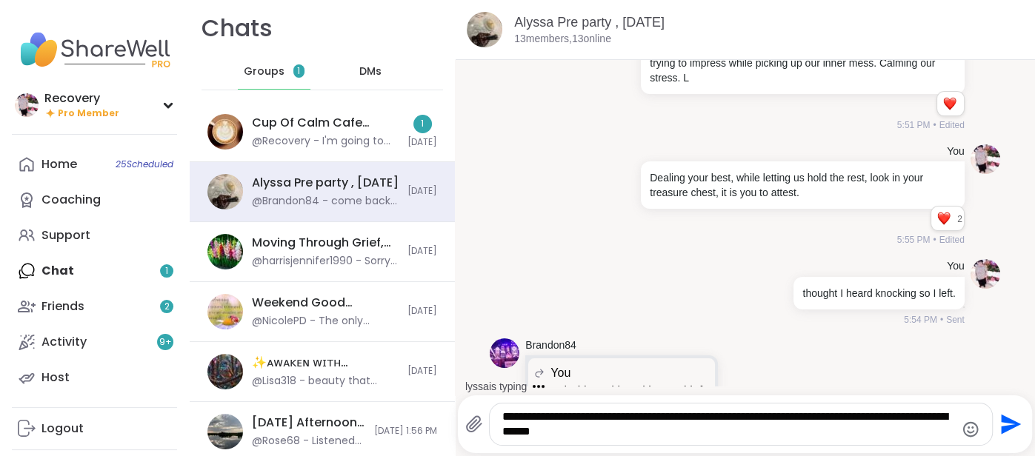
type textarea "**********"
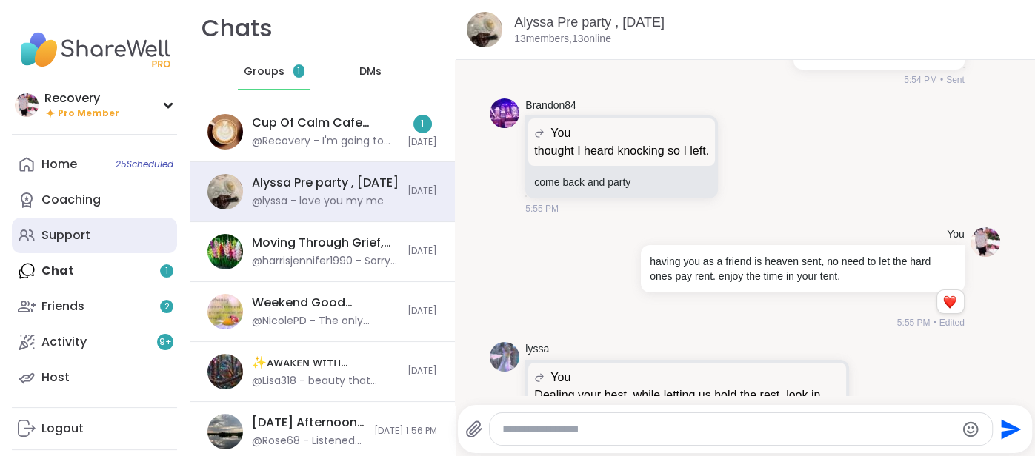
scroll to position [6739, 0]
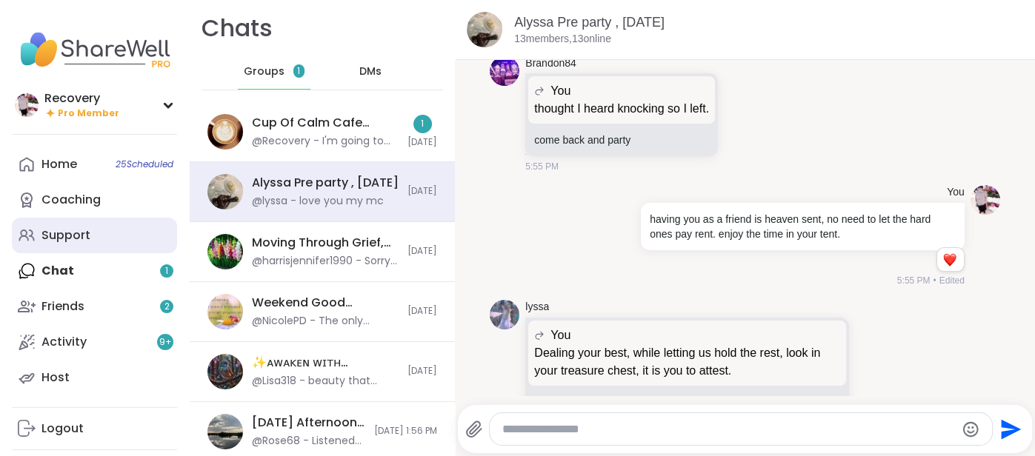
click at [48, 235] on div "Support" at bounding box center [65, 235] width 49 height 16
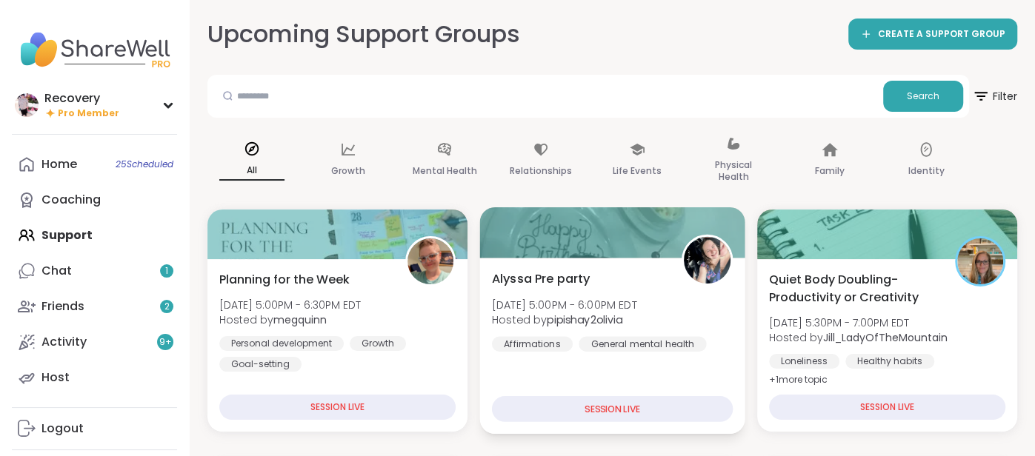
click at [538, 288] on div "Alyssa Pre party Sat, Sep 13 | 5:00PM - 6:00PM EDT Hosted by pipishay2olivia Af…" at bounding box center [612, 310] width 241 height 81
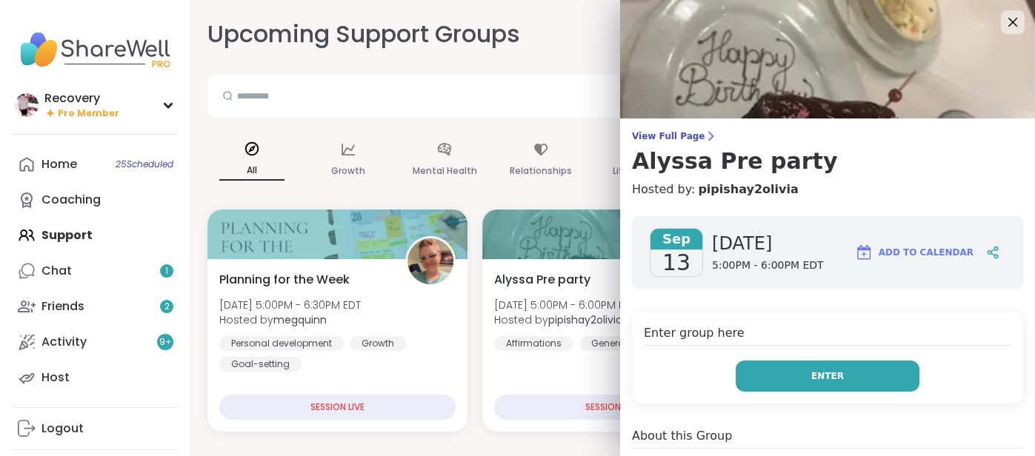
click at [752, 364] on button "Enter" at bounding box center [827, 376] width 184 height 31
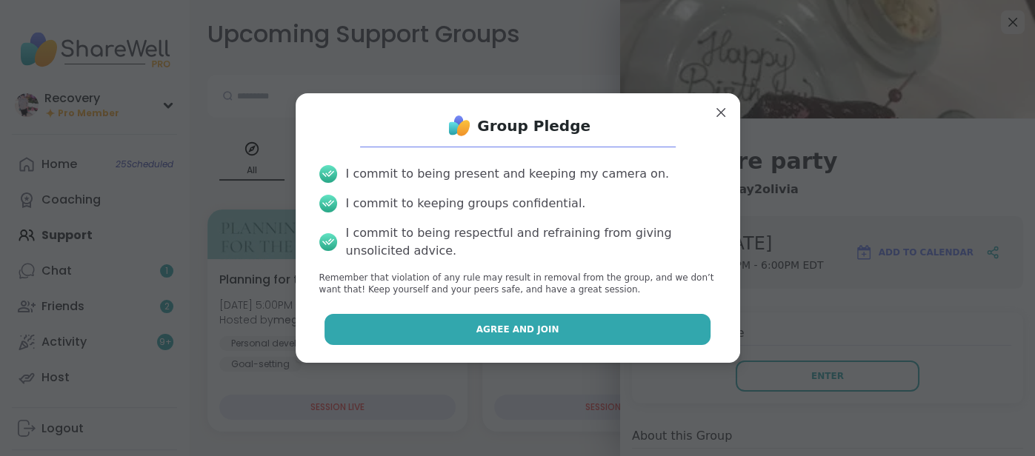
click at [656, 331] on button "Agree and Join" at bounding box center [517, 329] width 386 height 31
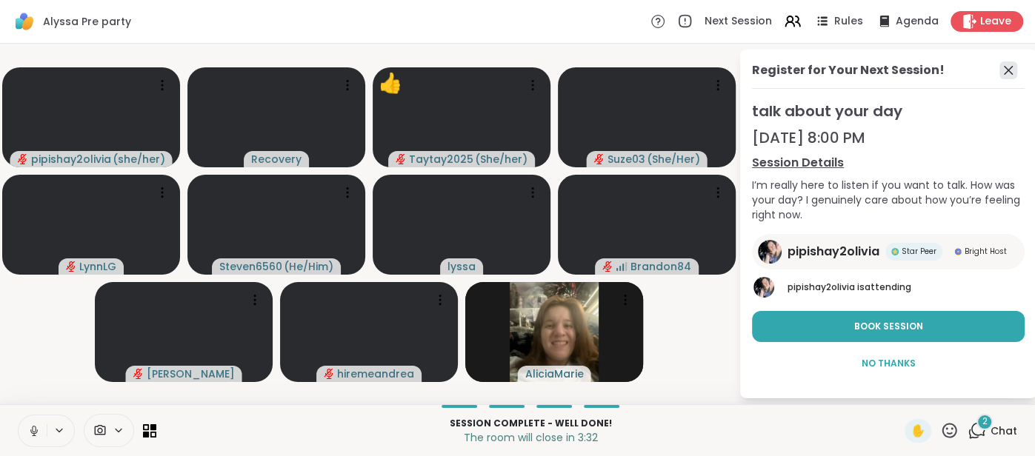
click at [1006, 73] on icon at bounding box center [1008, 70] width 18 height 18
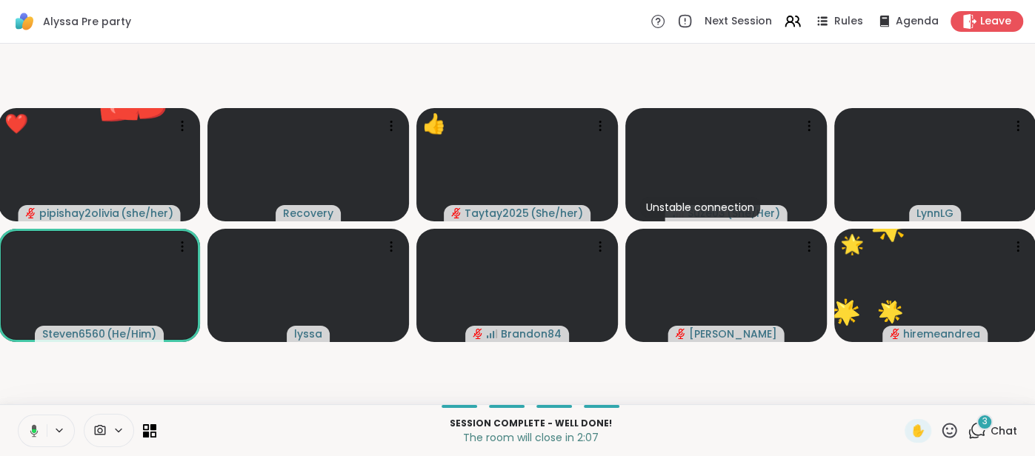
click at [992, 420] on div "3" at bounding box center [984, 422] width 16 height 16
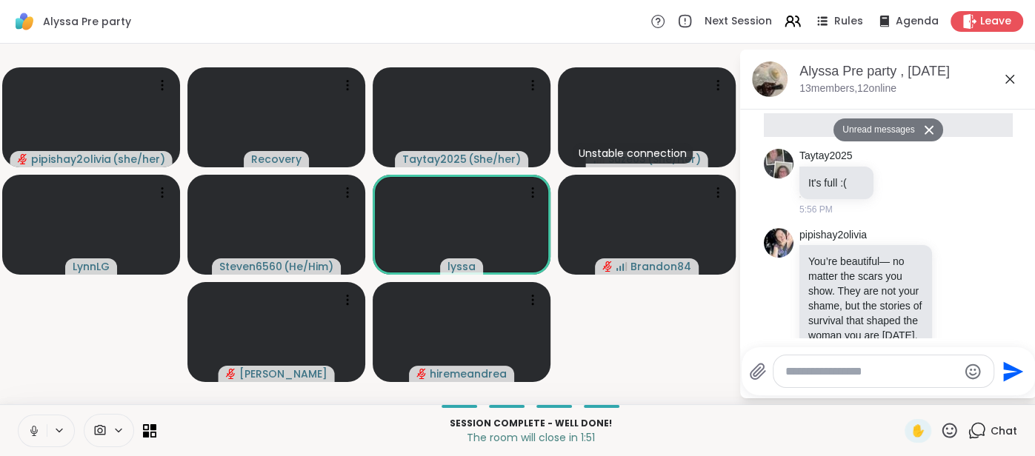
scroll to position [9474, 0]
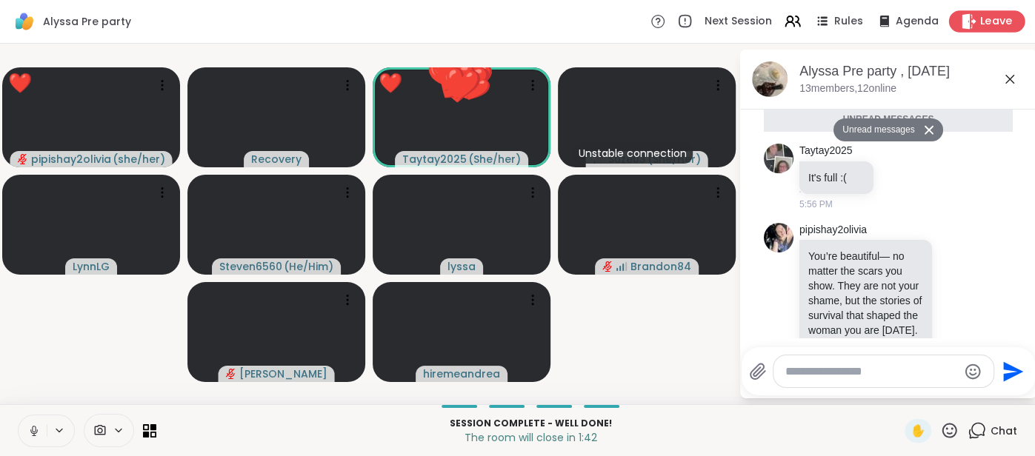
click at [979, 29] on div "Leave" at bounding box center [987, 20] width 76 height 21
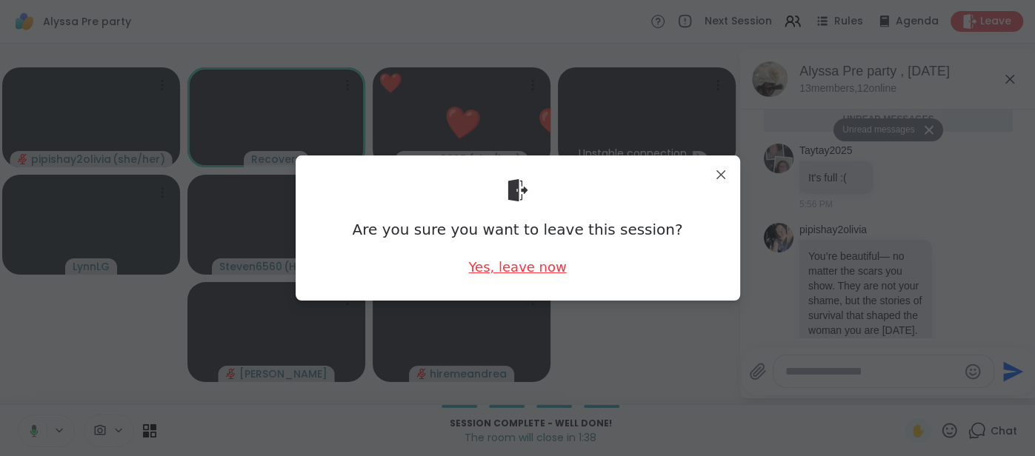
click at [512, 274] on div "Yes, leave now" at bounding box center [517, 267] width 98 height 19
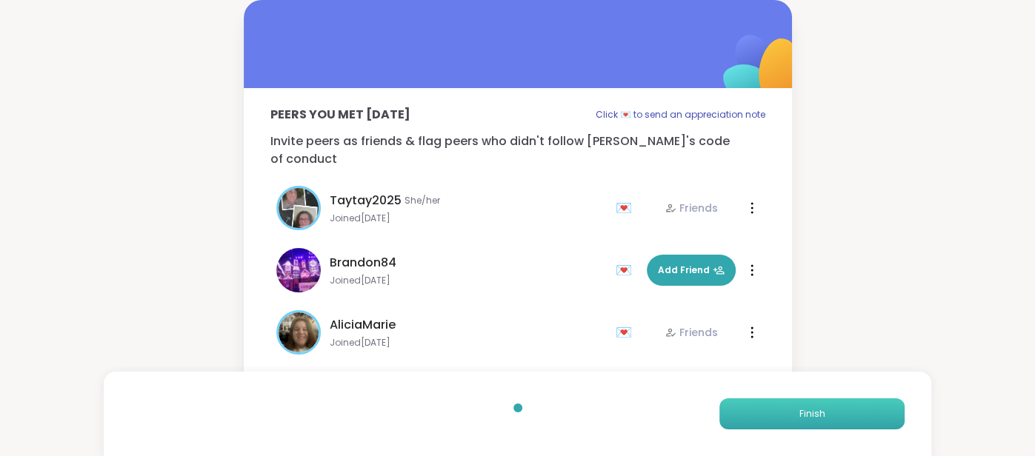
click at [728, 413] on button "Finish" at bounding box center [811, 413] width 185 height 31
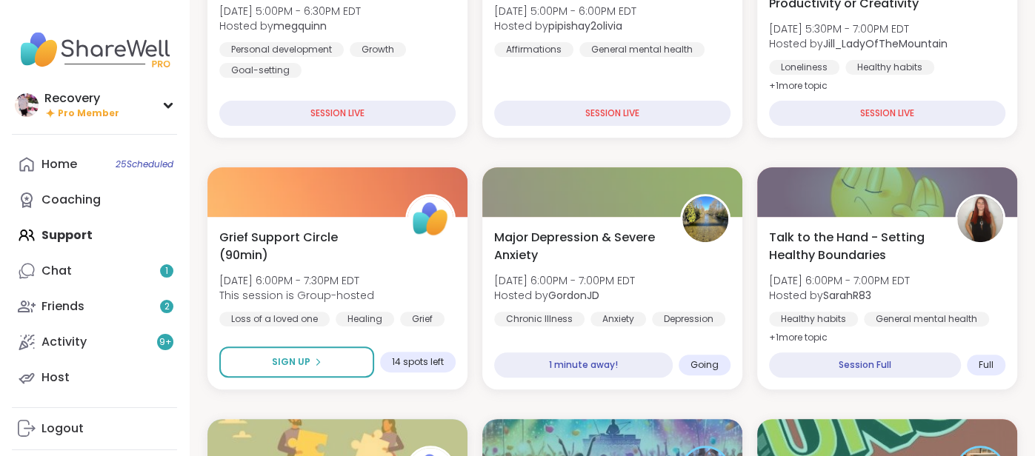
scroll to position [305, 0]
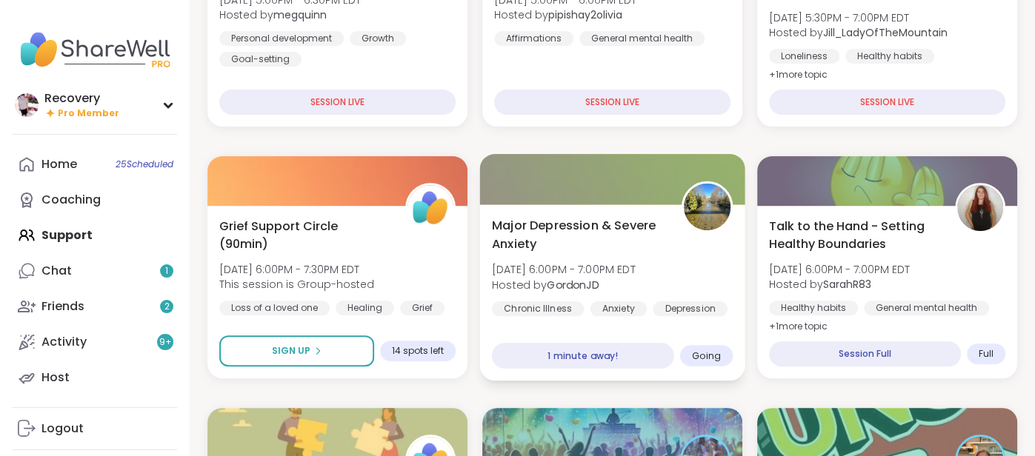
click at [593, 197] on div at bounding box center [611, 179] width 265 height 50
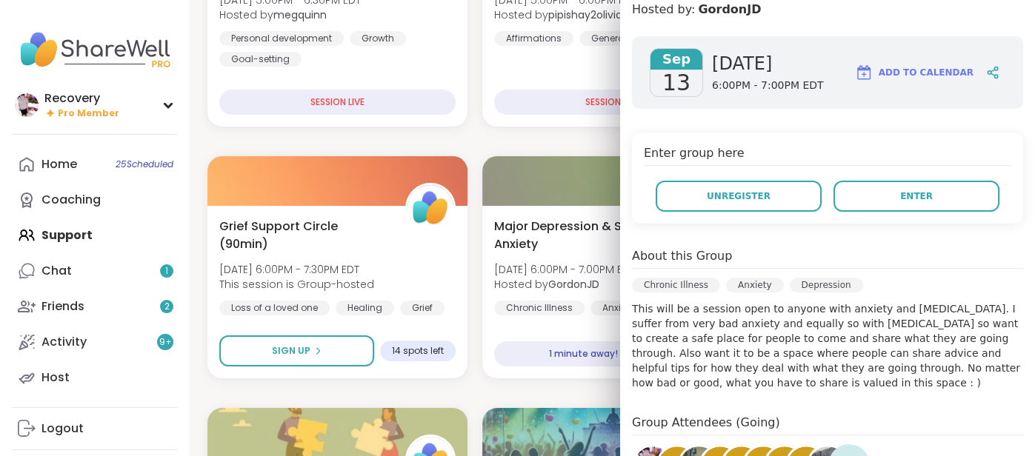
scroll to position [205, 0]
click at [944, 182] on button "Enter" at bounding box center [916, 197] width 166 height 31
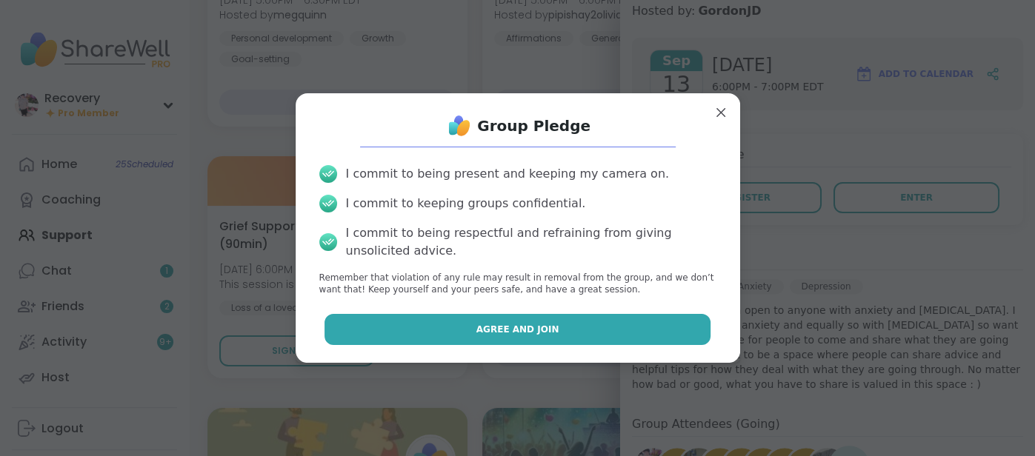
click at [634, 320] on button "Agree and Join" at bounding box center [517, 329] width 386 height 31
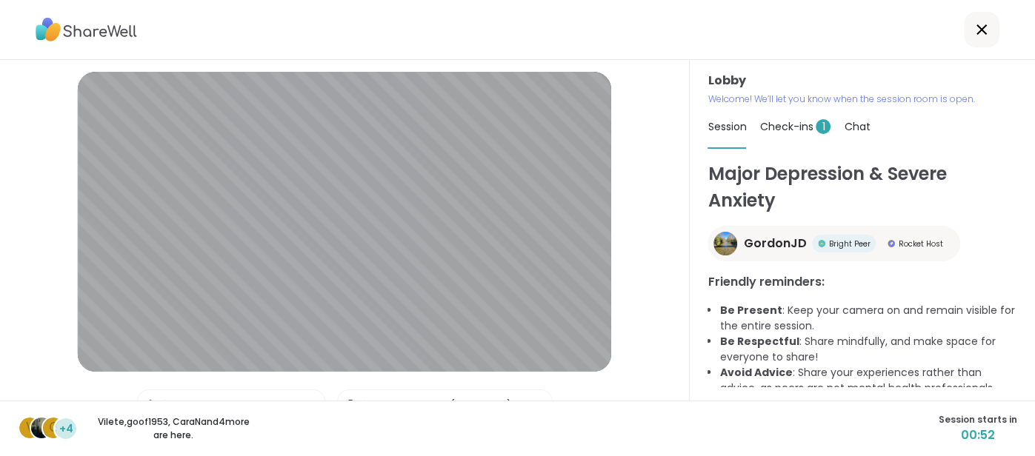
click at [768, 130] on span "Check-ins 1" at bounding box center [794, 126] width 71 height 15
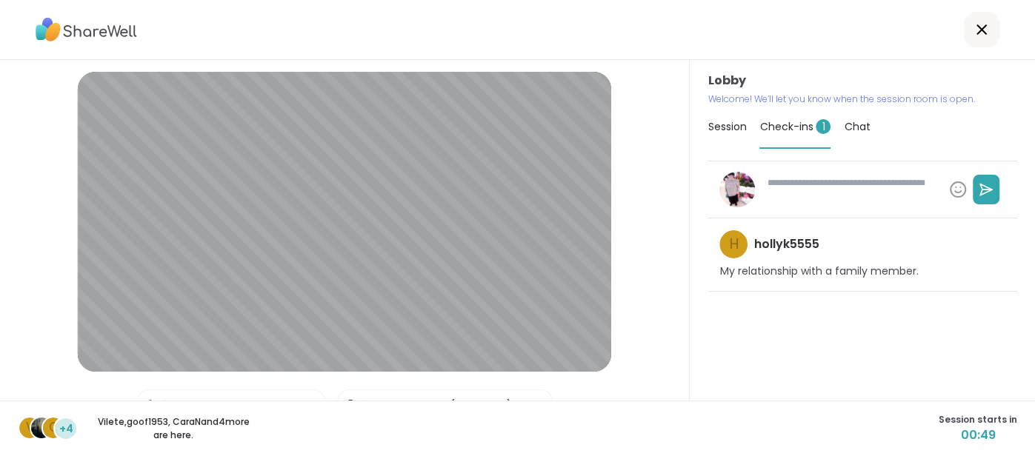
type textarea "*"
click at [735, 133] on span "Session" at bounding box center [726, 126] width 39 height 15
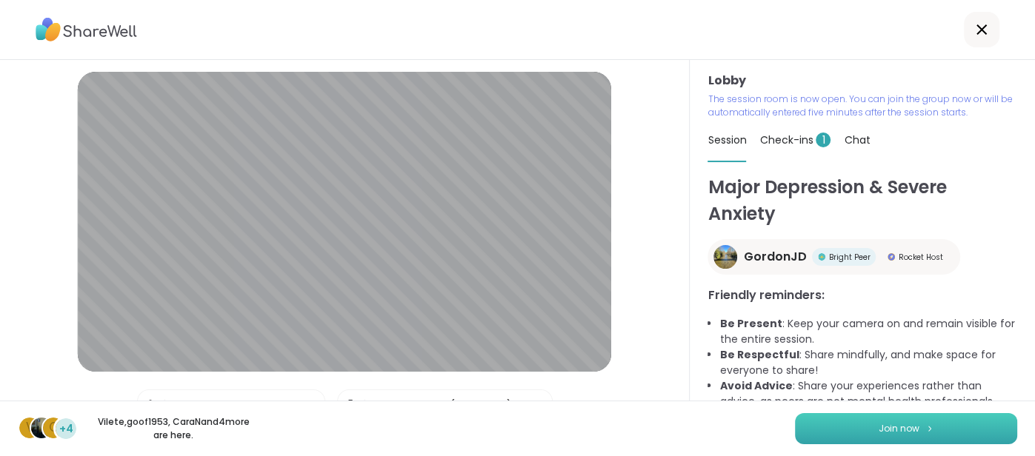
click at [909, 435] on span "Join now" at bounding box center [898, 428] width 41 height 13
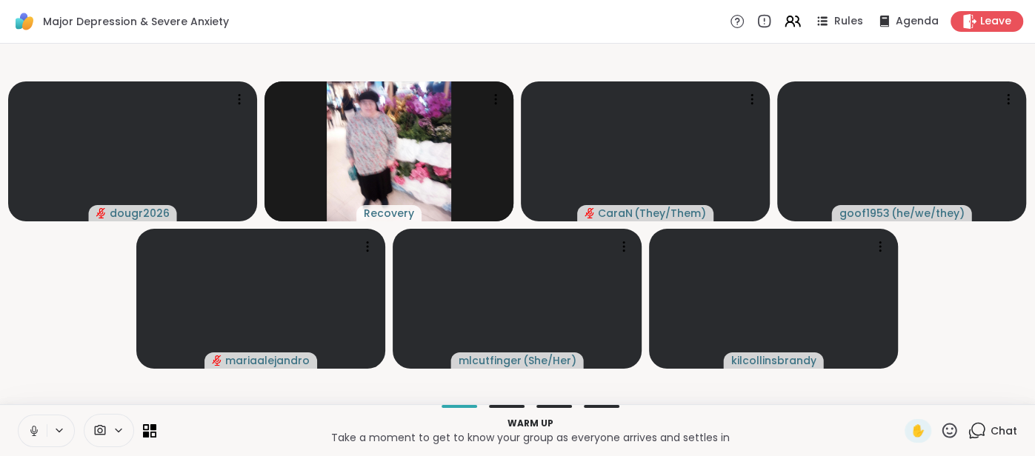
click at [24, 435] on button at bounding box center [33, 430] width 28 height 31
click at [25, 429] on button at bounding box center [33, 430] width 28 height 31
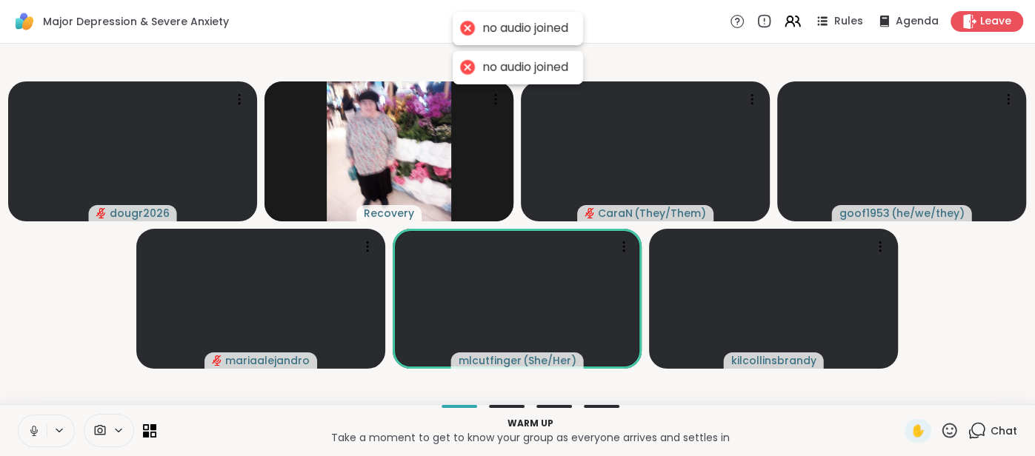
click at [33, 427] on icon at bounding box center [33, 430] width 13 height 13
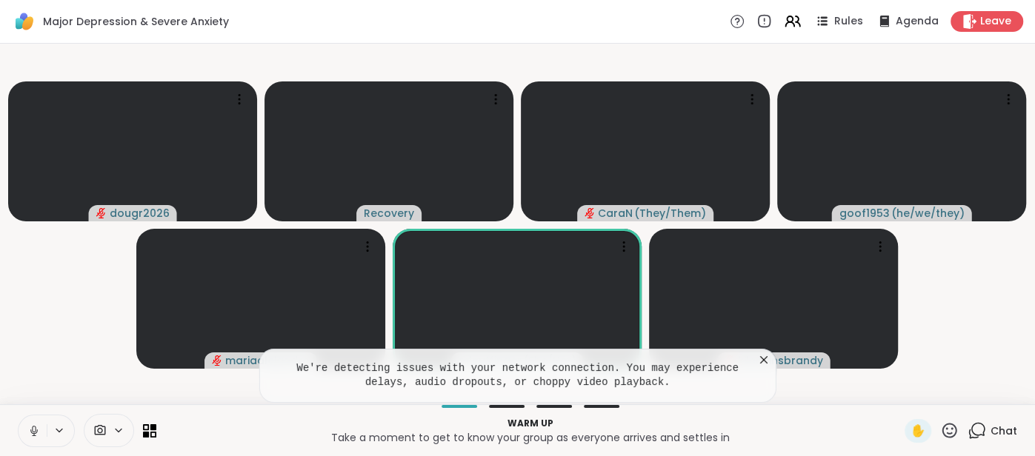
click at [32, 427] on icon at bounding box center [33, 430] width 13 height 13
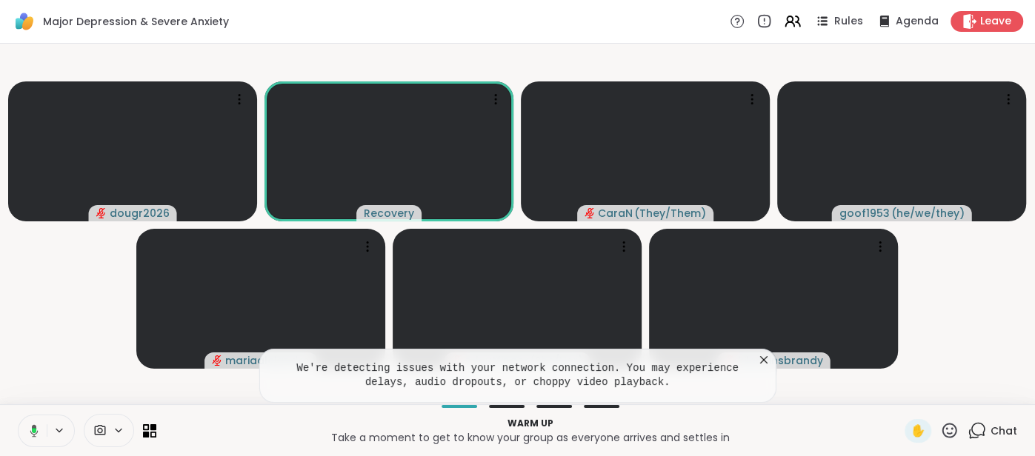
click at [25, 426] on icon at bounding box center [31, 430] width 13 height 13
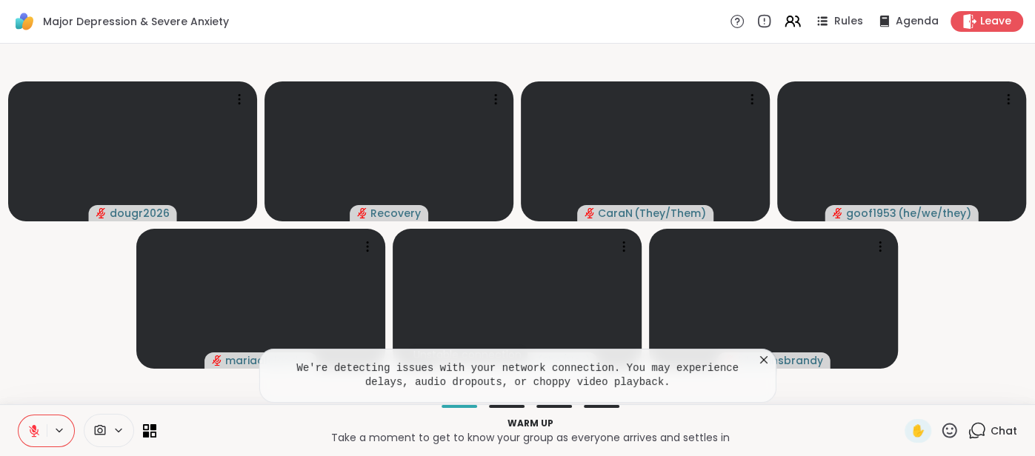
click at [758, 363] on icon at bounding box center [763, 359] width 15 height 15
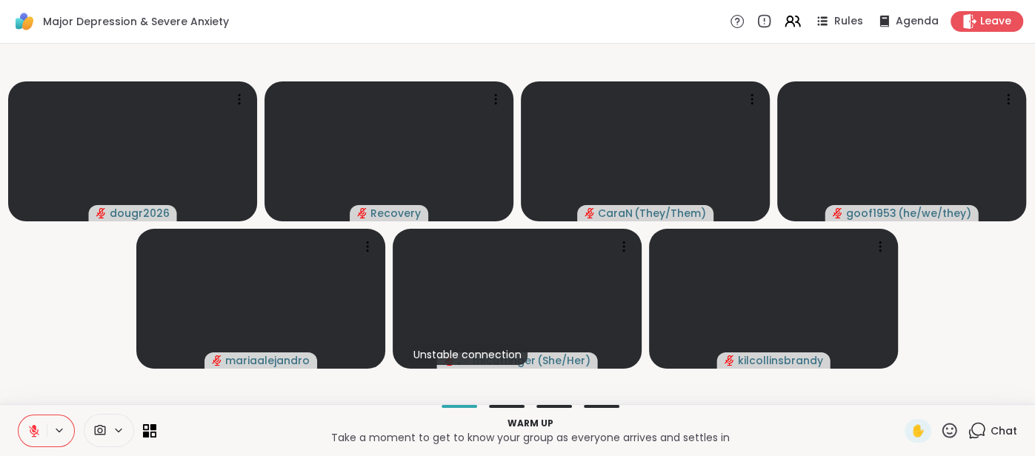
click at [36, 425] on icon at bounding box center [33, 430] width 13 height 13
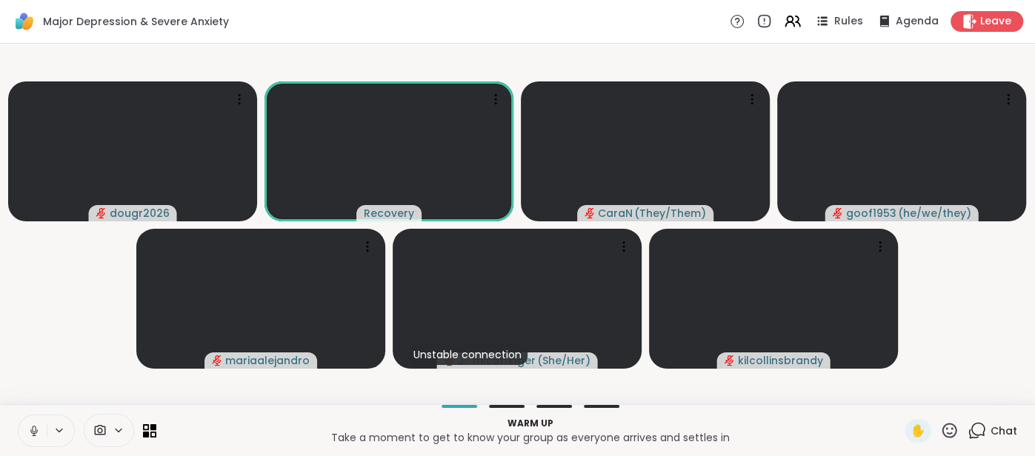
click at [1000, 428] on span "Chat" at bounding box center [1003, 431] width 27 height 15
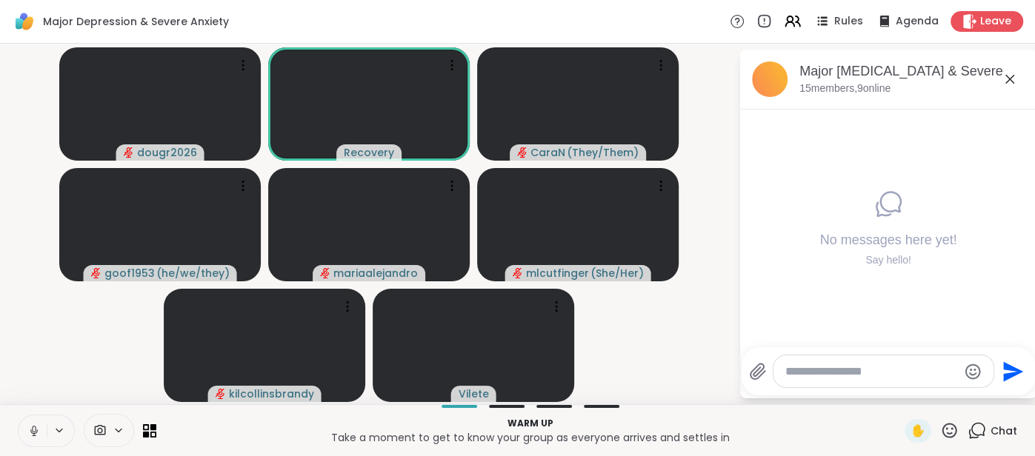
click at [1009, 80] on icon at bounding box center [1009, 79] width 18 height 18
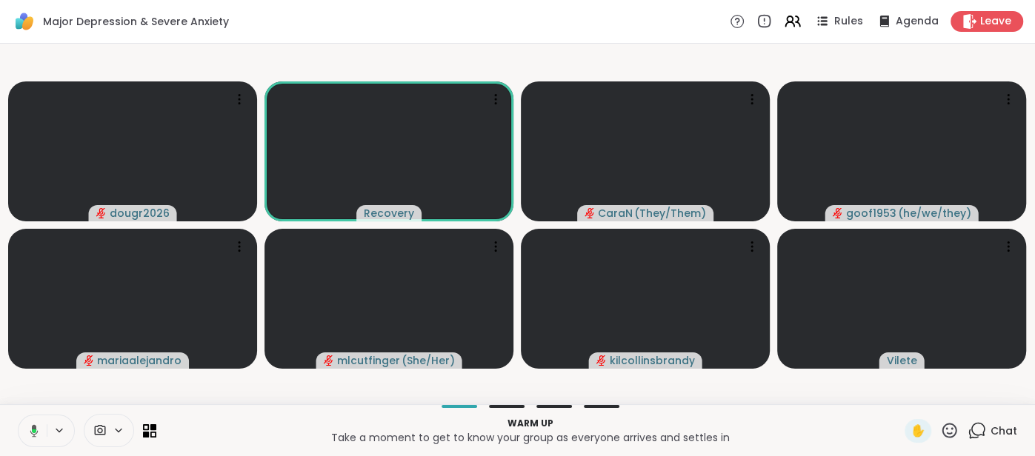
click at [30, 432] on icon at bounding box center [31, 430] width 13 height 13
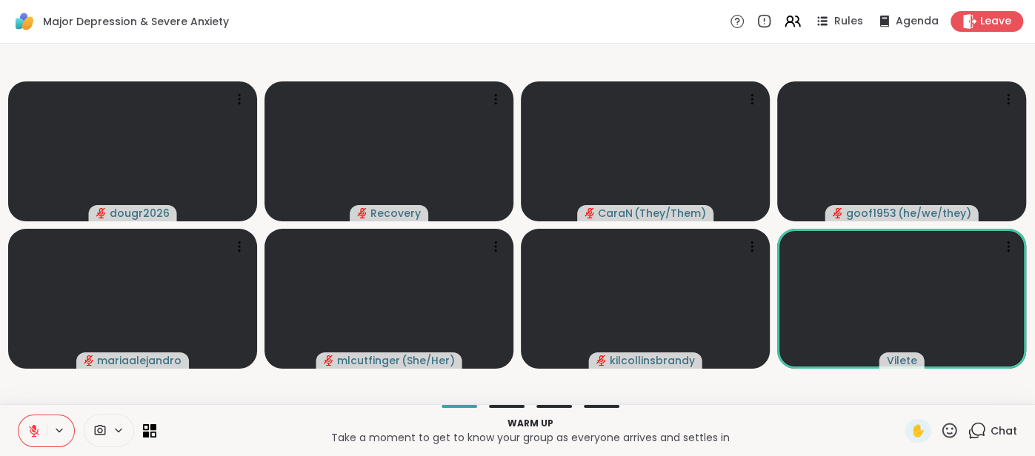
click at [21, 430] on button at bounding box center [33, 430] width 28 height 31
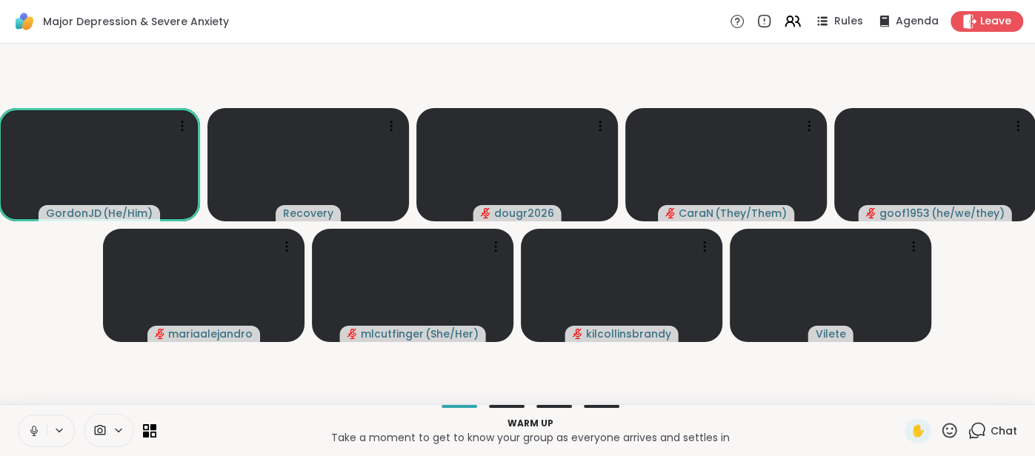
click at [20, 434] on button at bounding box center [33, 430] width 28 height 31
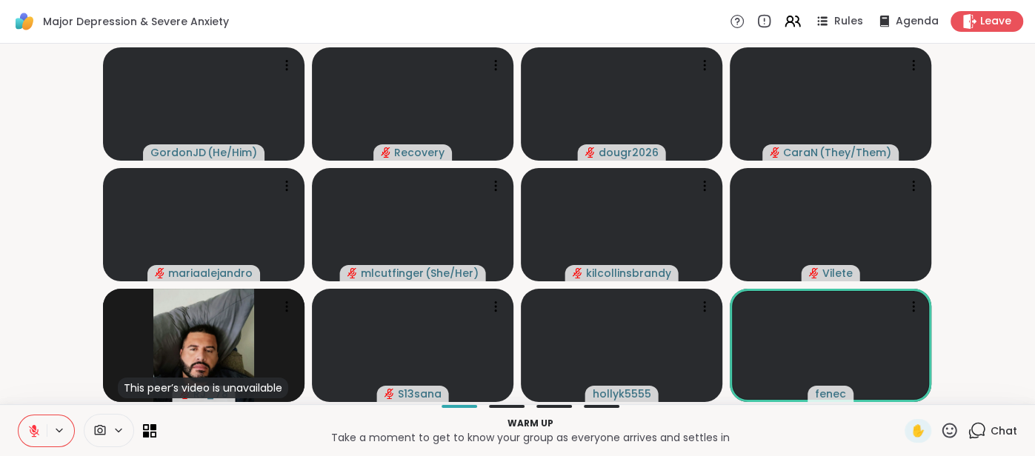
click at [1000, 427] on span "Chat" at bounding box center [1003, 431] width 27 height 15
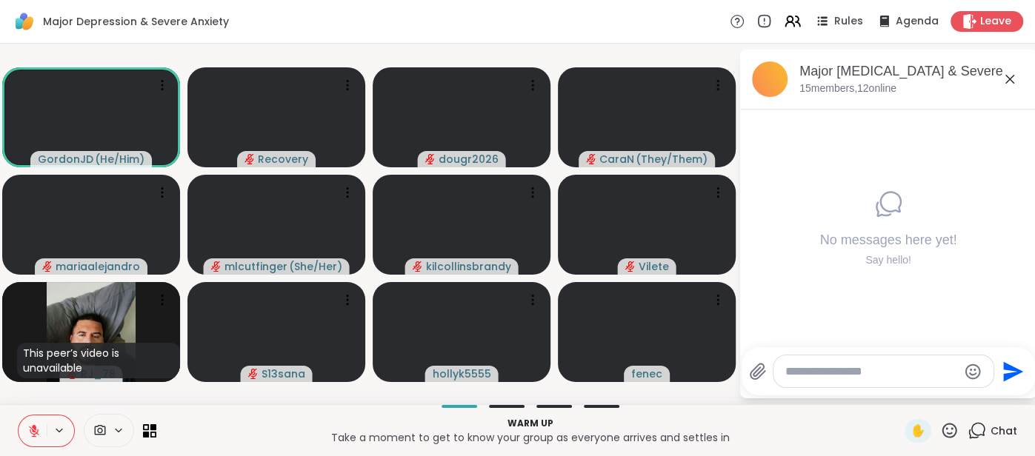
click at [1012, 77] on icon at bounding box center [1009, 79] width 18 height 18
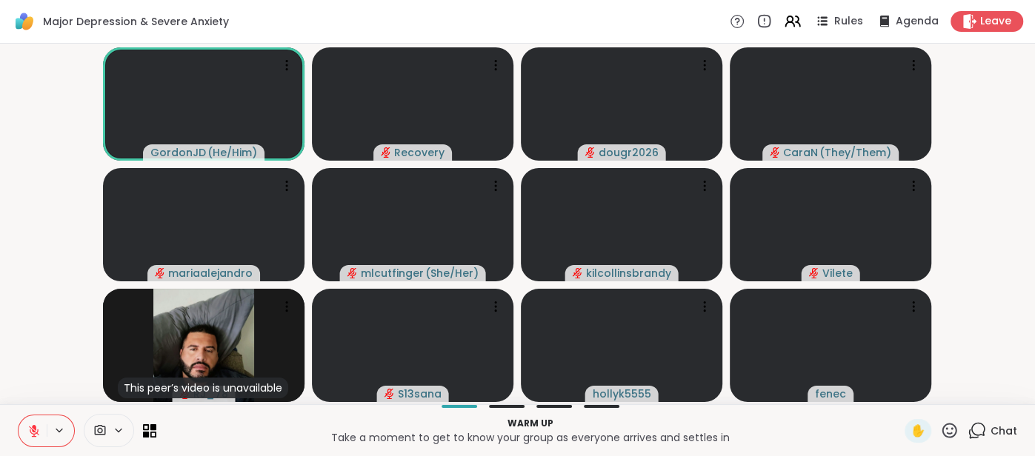
click at [21, 427] on button at bounding box center [33, 430] width 28 height 31
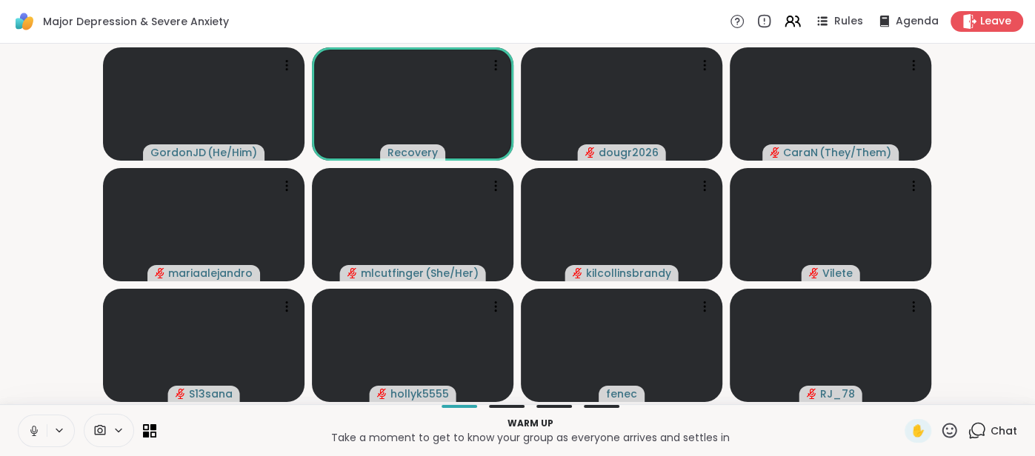
click at [28, 425] on icon at bounding box center [33, 430] width 13 height 13
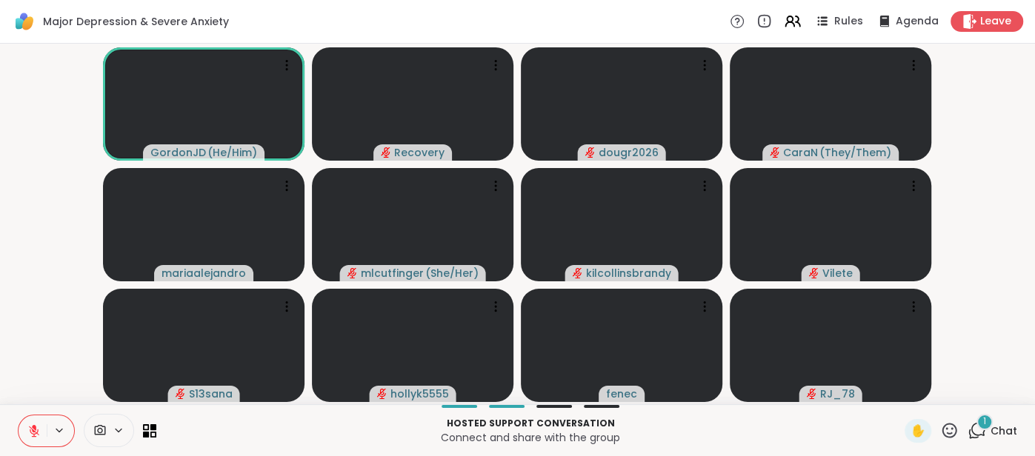
click at [30, 426] on icon at bounding box center [33, 430] width 13 height 13
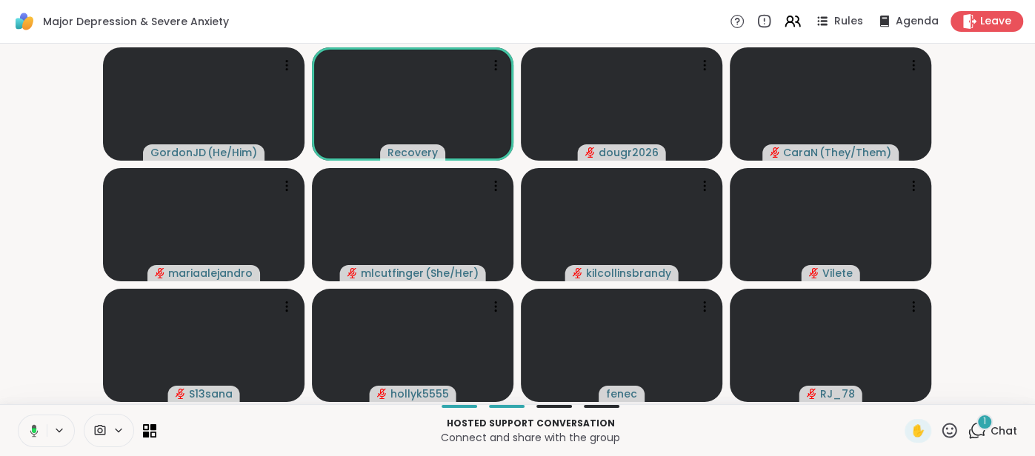
click at [23, 427] on button at bounding box center [31, 430] width 30 height 31
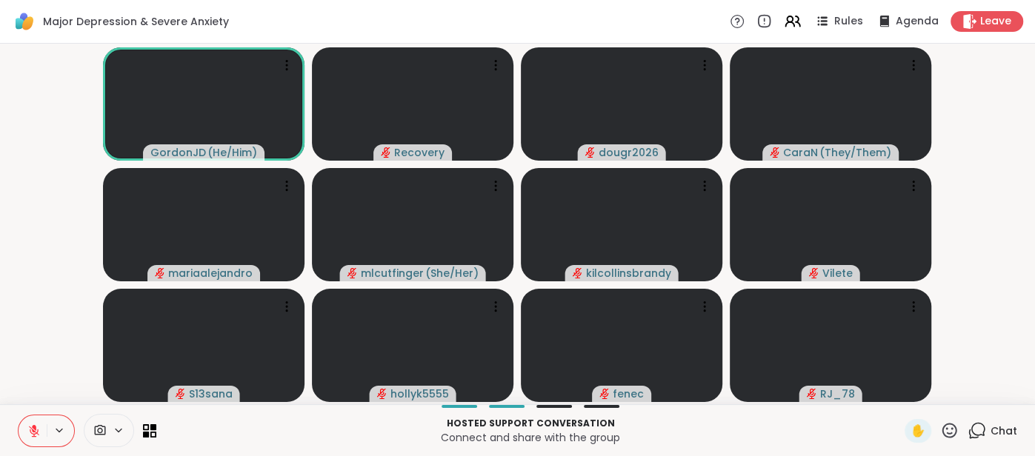
click at [1003, 424] on span "Chat" at bounding box center [1003, 431] width 27 height 15
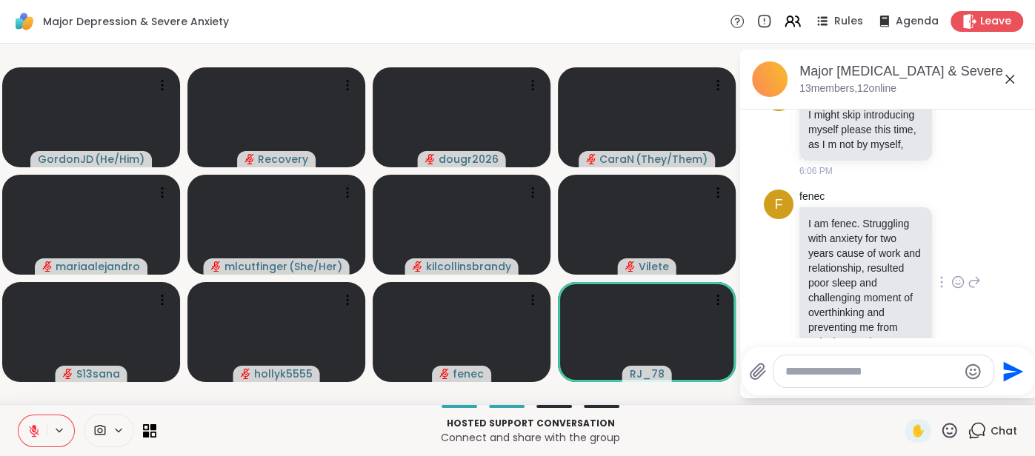
scroll to position [89, 0]
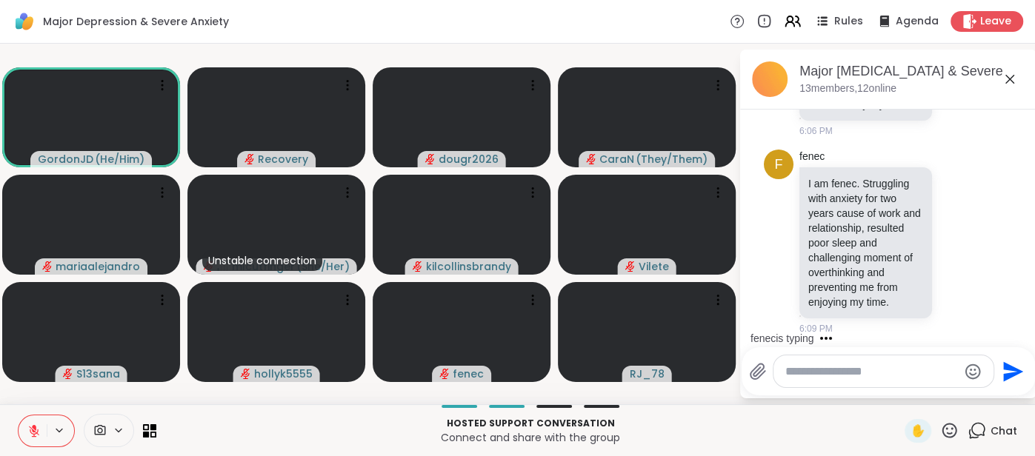
click at [826, 377] on textarea "Type your message" at bounding box center [871, 371] width 173 height 15
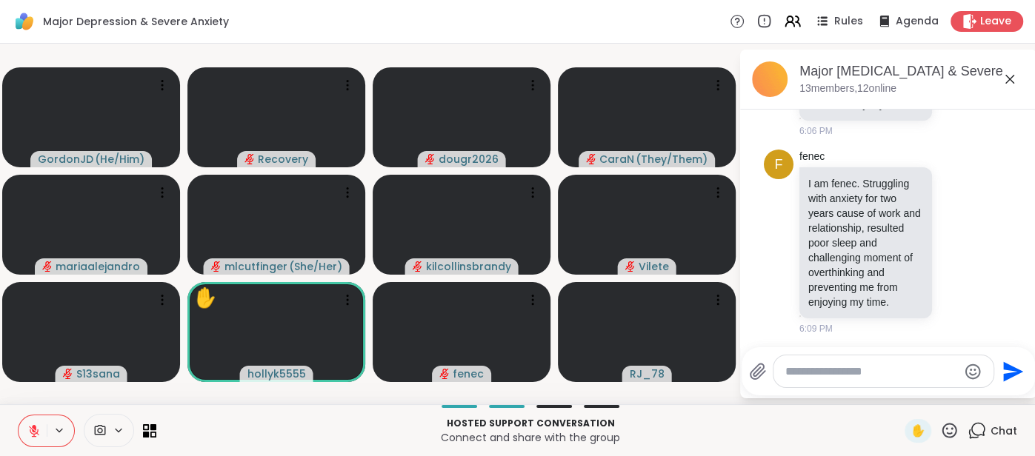
click at [812, 378] on textarea "Type your message" at bounding box center [871, 371] width 173 height 15
type textarea "**"
type textarea "*******"
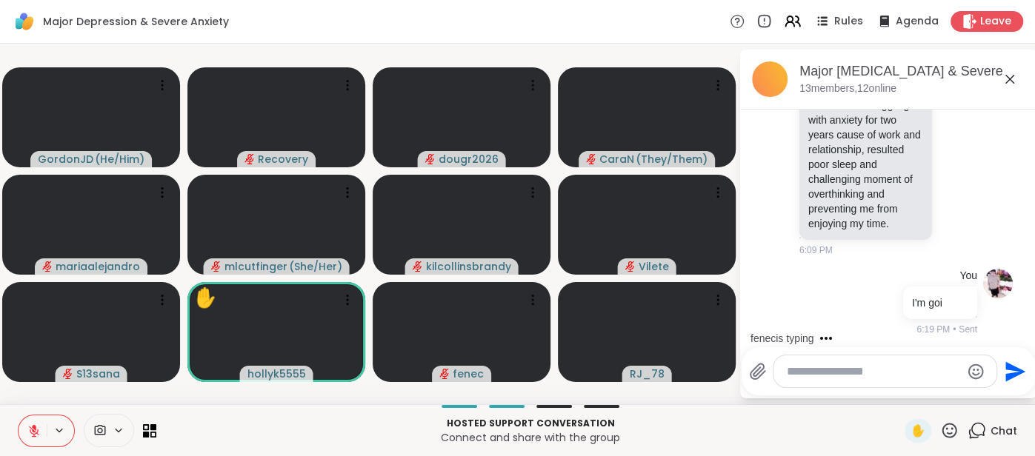
click at [846, 378] on textarea "Type your message" at bounding box center [872, 371] width 173 height 15
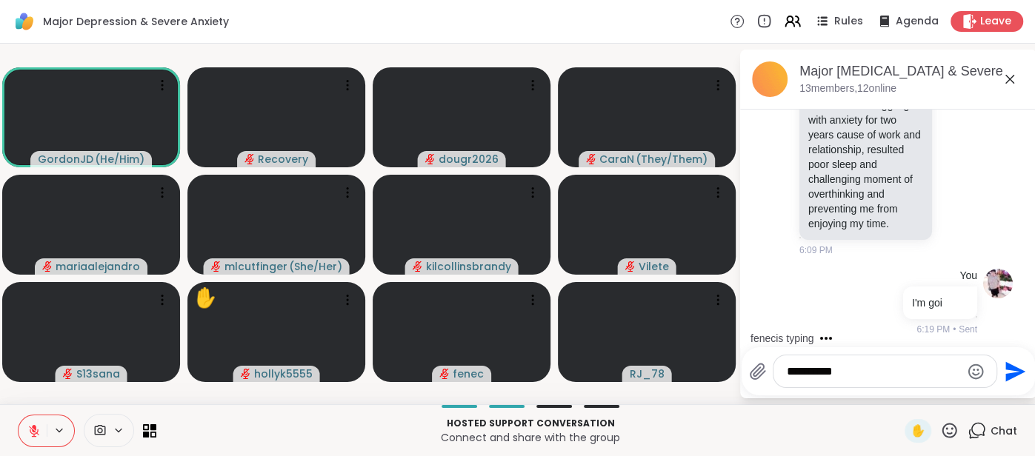
type textarea "**********"
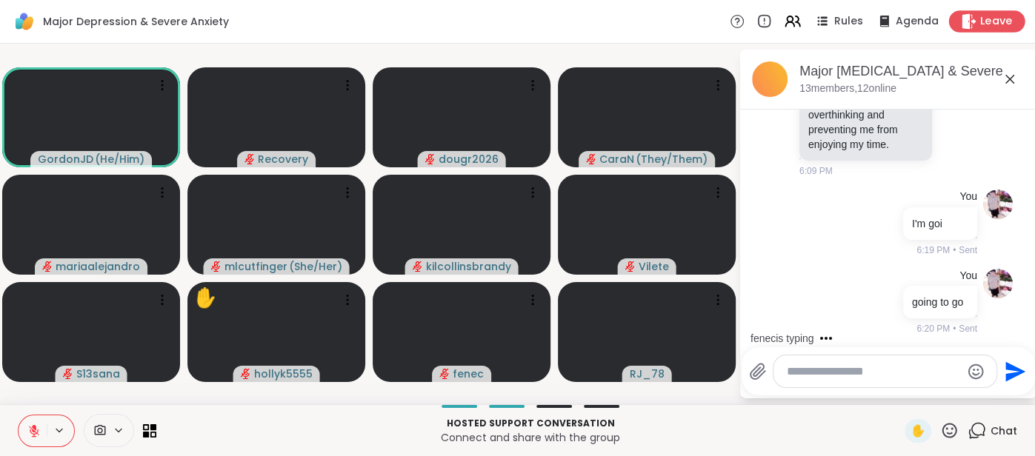
click at [970, 31] on div "Leave" at bounding box center [987, 20] width 76 height 21
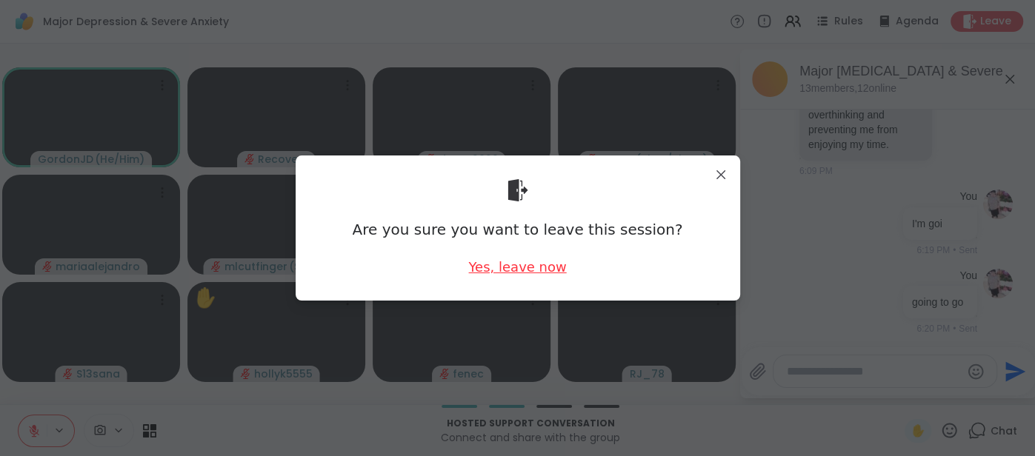
click at [539, 262] on div "Yes, leave now" at bounding box center [517, 267] width 98 height 19
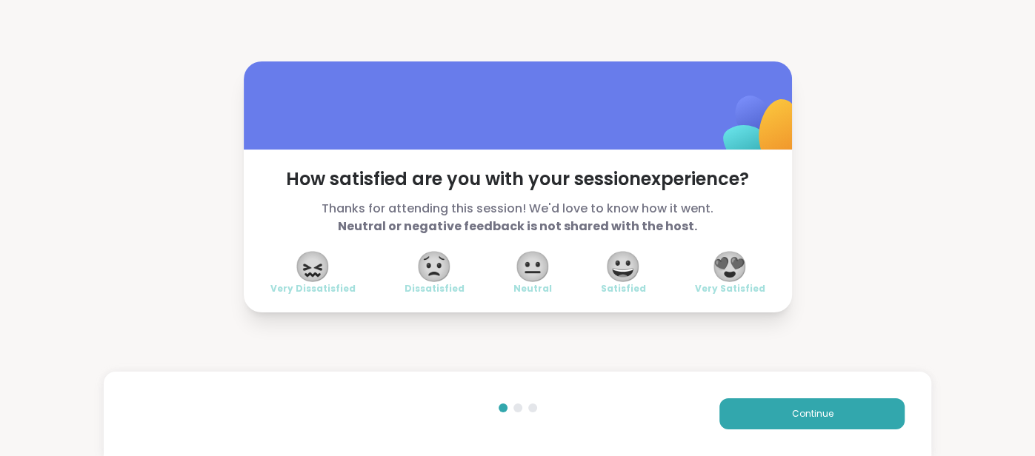
click at [730, 263] on span "😍" at bounding box center [729, 266] width 37 height 27
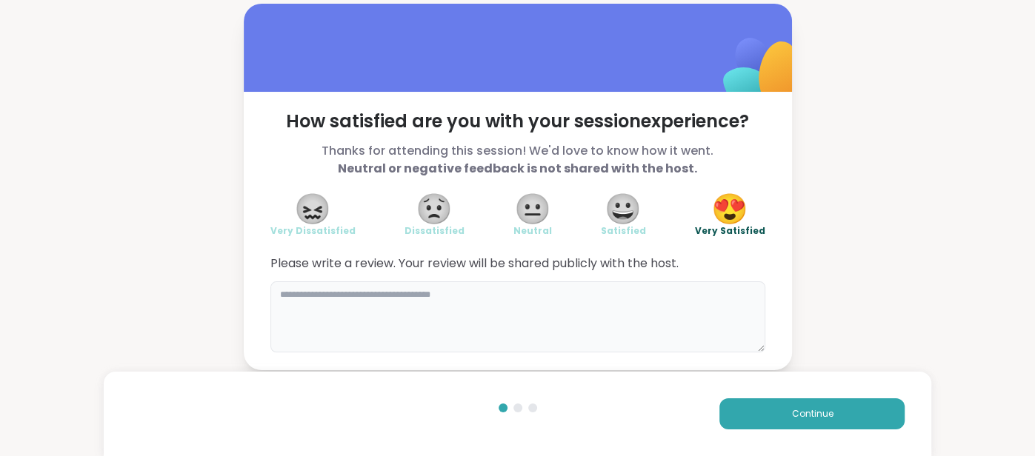
click at [621, 307] on textarea at bounding box center [517, 316] width 495 height 71
type textarea "**********"
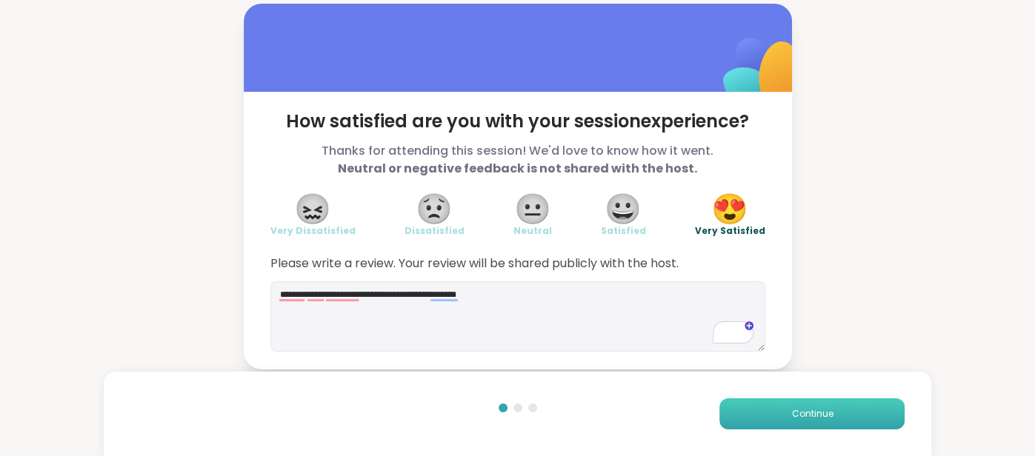
type textarea "**********"
click at [754, 404] on button "Continue" at bounding box center [811, 413] width 185 height 31
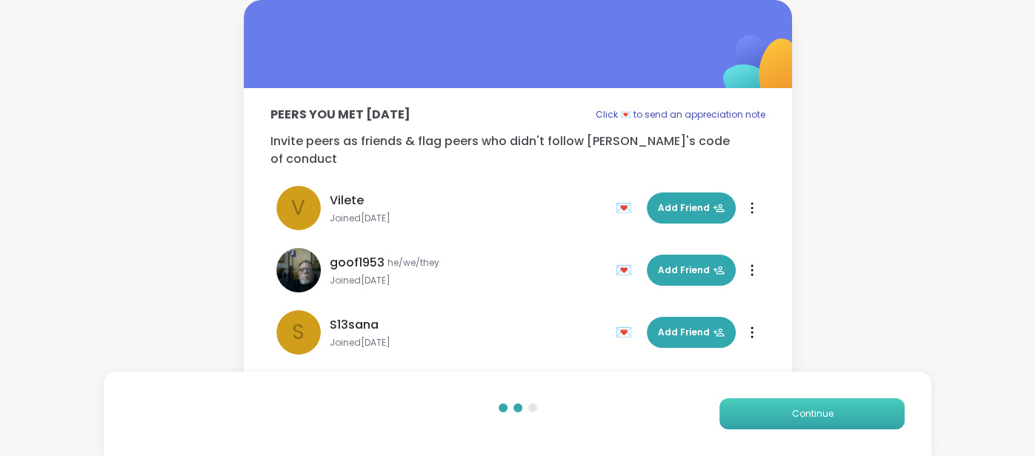
click at [754, 404] on button "Continue" at bounding box center [811, 413] width 185 height 31
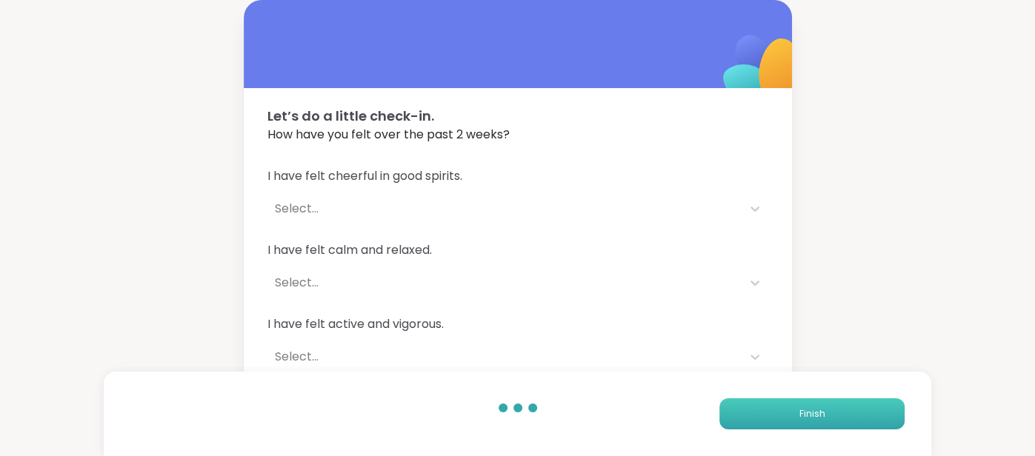
click at [754, 404] on button "Finish" at bounding box center [811, 413] width 185 height 31
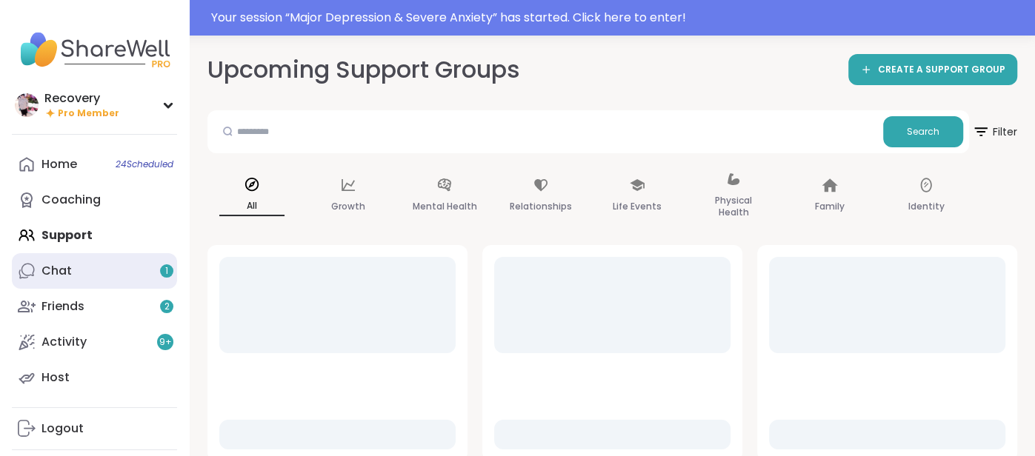
click at [154, 265] on link "Chat 1" at bounding box center [94, 271] width 165 height 36
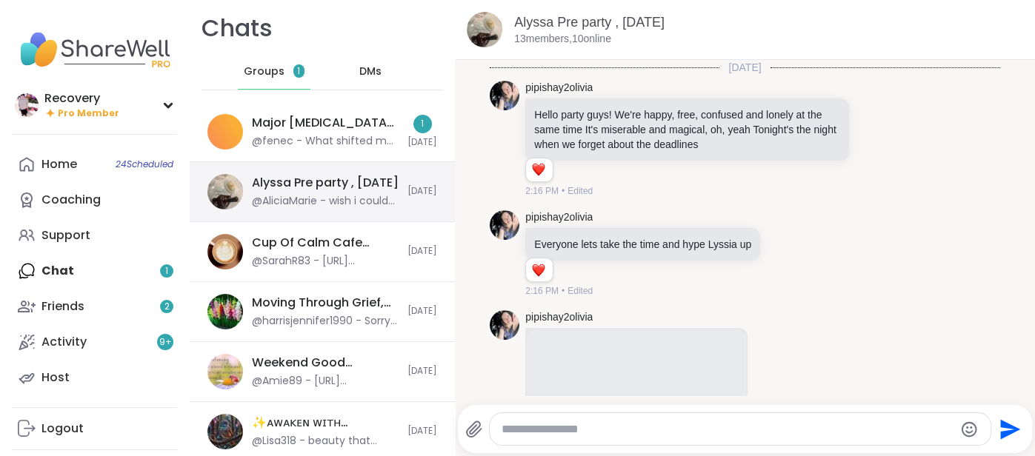
scroll to position [7169, 0]
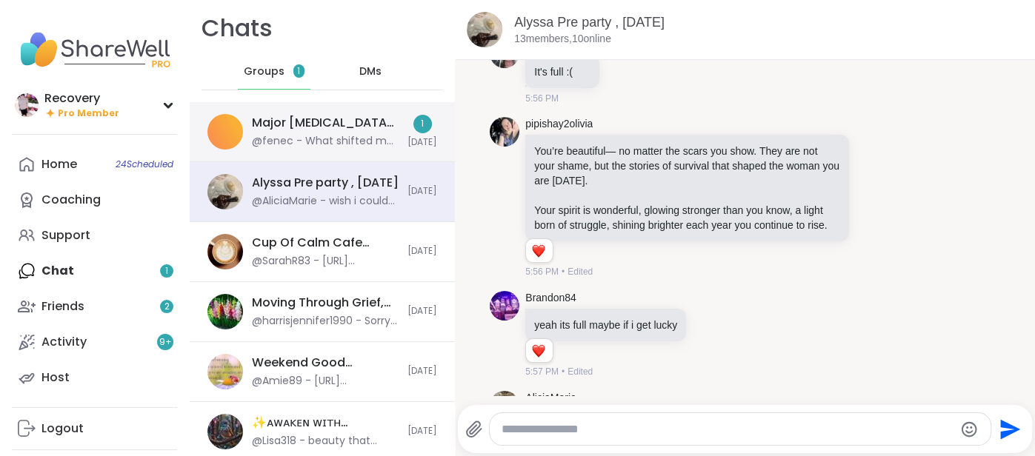
click at [308, 144] on div "@fenec - What shifted my mood is seething some expectations from work and relat…" at bounding box center [325, 141] width 147 height 15
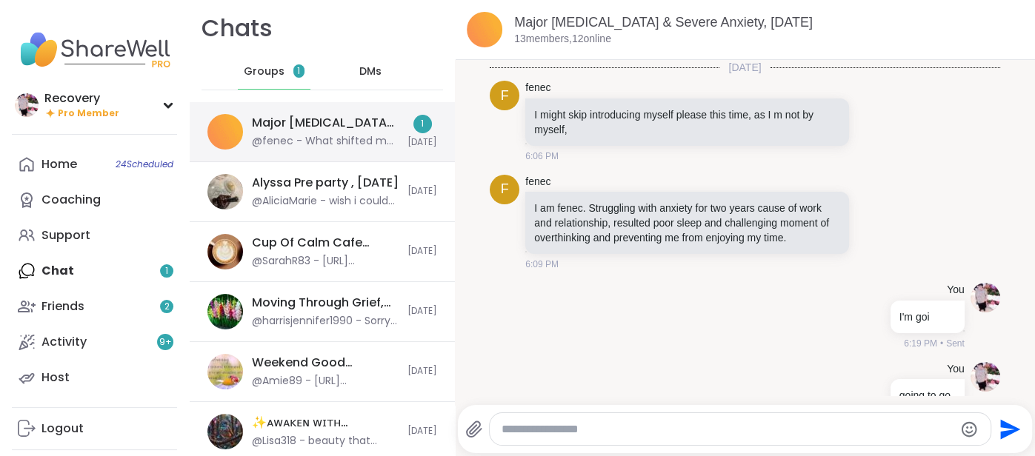
scroll to position [238, 0]
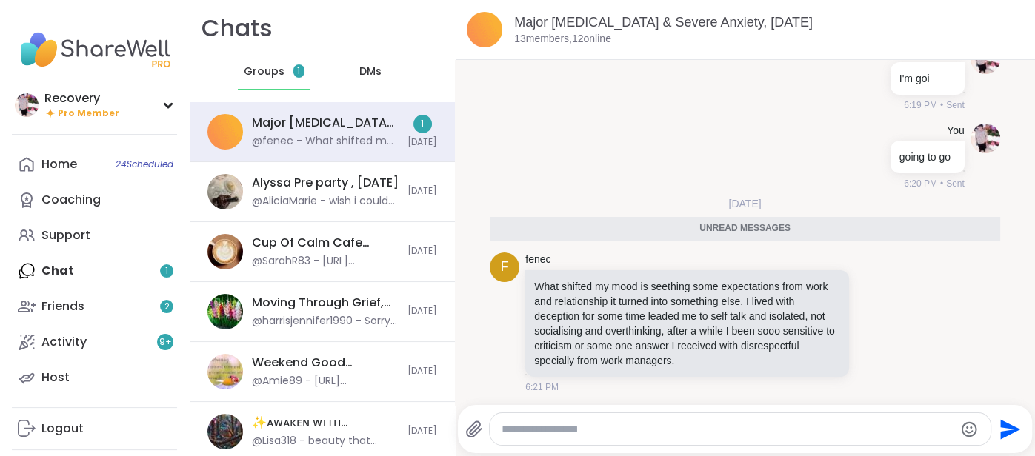
click at [586, 424] on textarea "Type your message" at bounding box center [727, 429] width 452 height 15
type textarea "******"
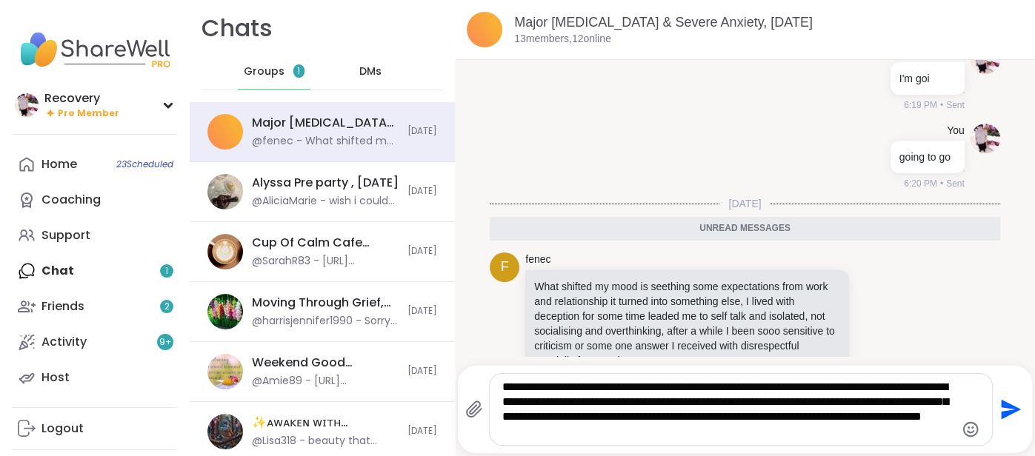
type textarea "**********"
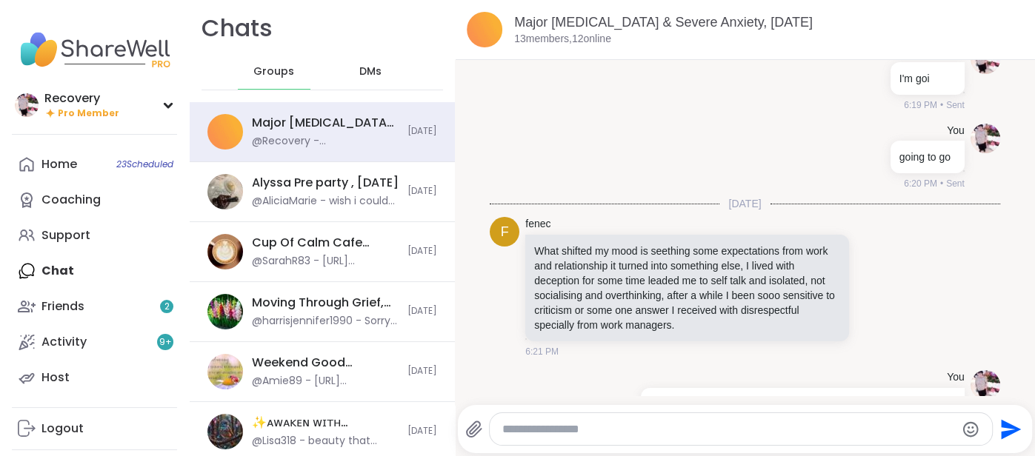
scroll to position [341, 0]
